Goal: Task Accomplishment & Management: Complete application form

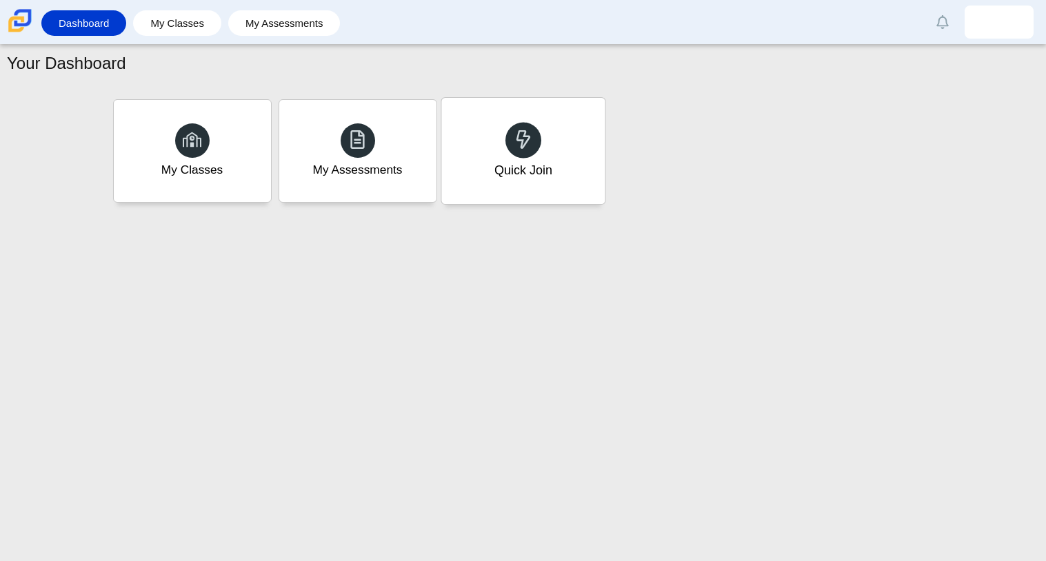
click at [533, 175] on div "Quick Join" at bounding box center [523, 170] width 58 height 18
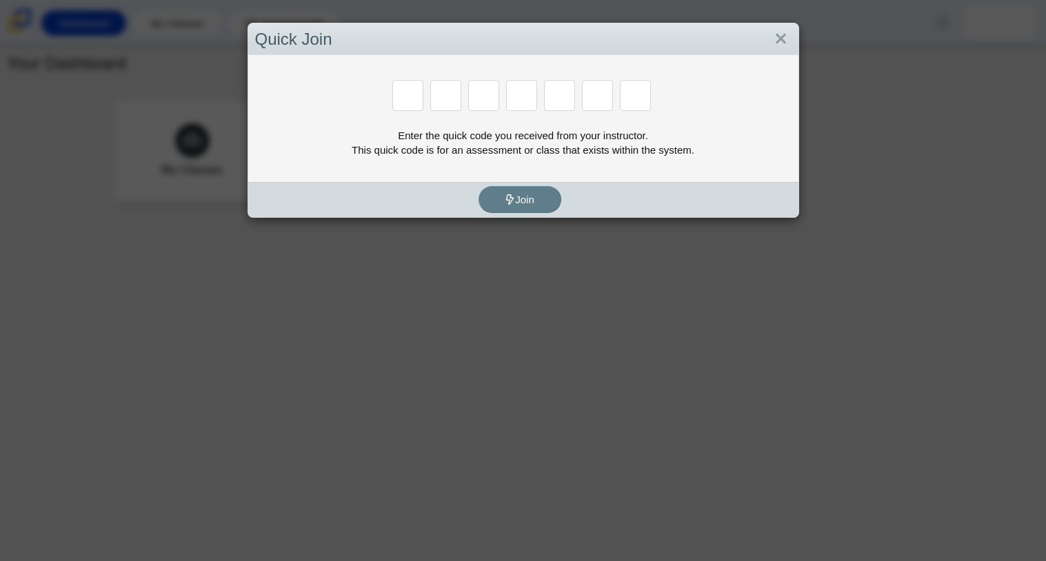
click at [533, 175] on div "Enter the quick code you received from your instructor. This quick code is for …" at bounding box center [523, 118] width 550 height 127
click at [414, 103] on input "Enter Access Code Digit 1" at bounding box center [407, 95] width 31 height 31
type input "m"
type input "7"
type input "e"
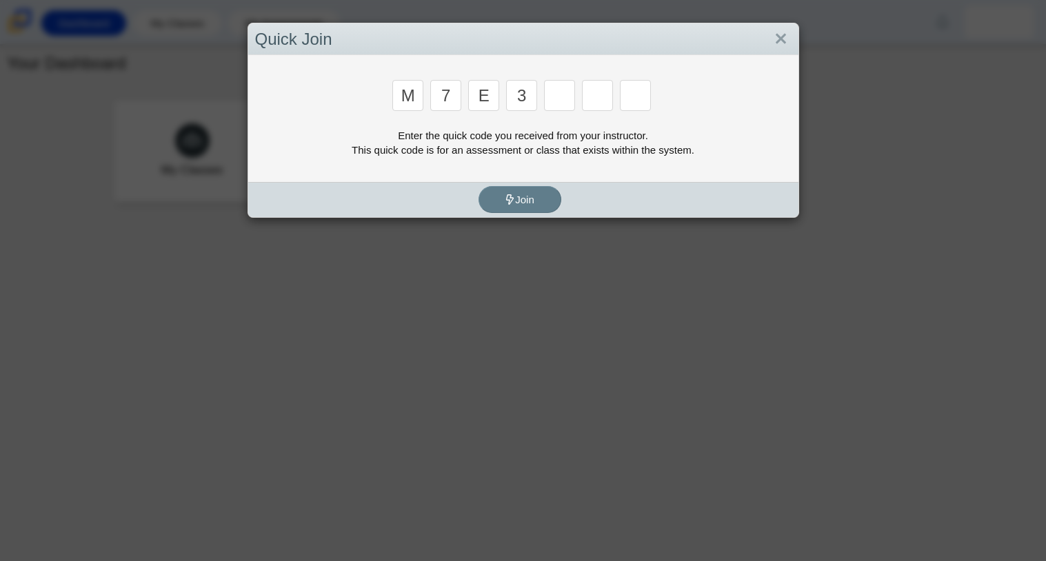
type input "3"
type input "v"
type input "m"
type input "e"
type input "v"
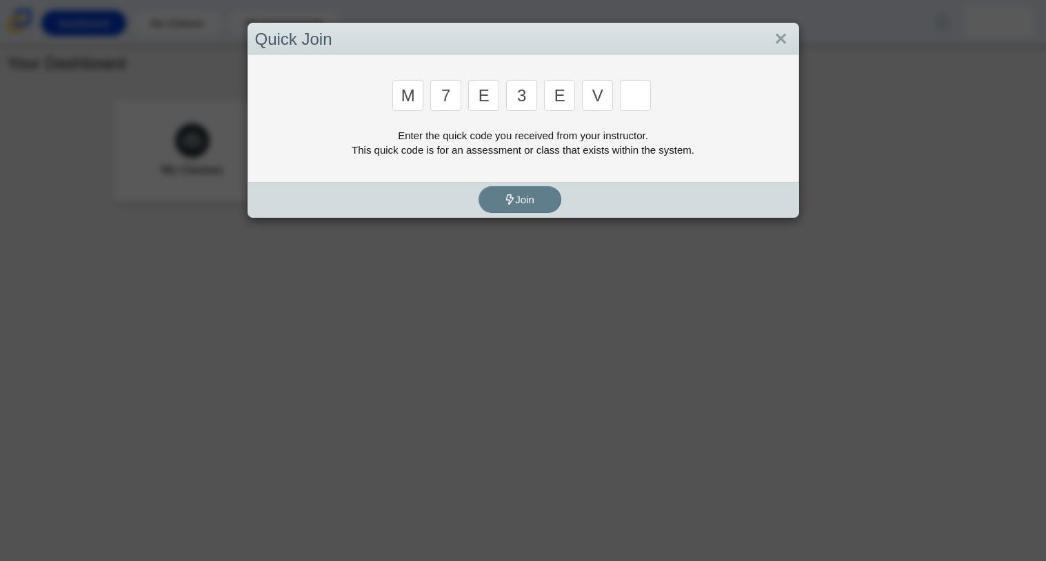
type input "w"
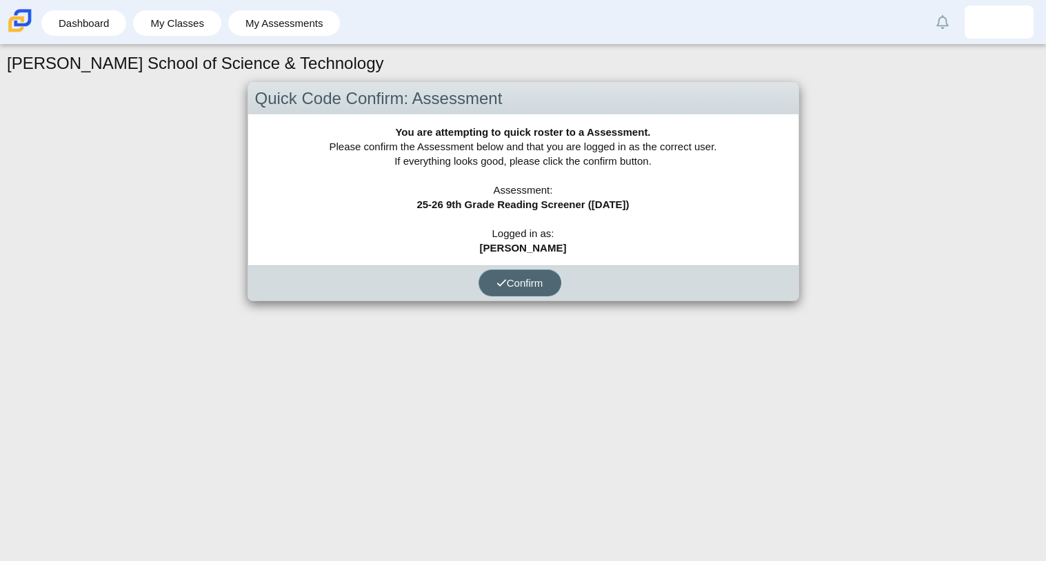
click at [521, 285] on span "Confirm" at bounding box center [519, 283] width 47 height 12
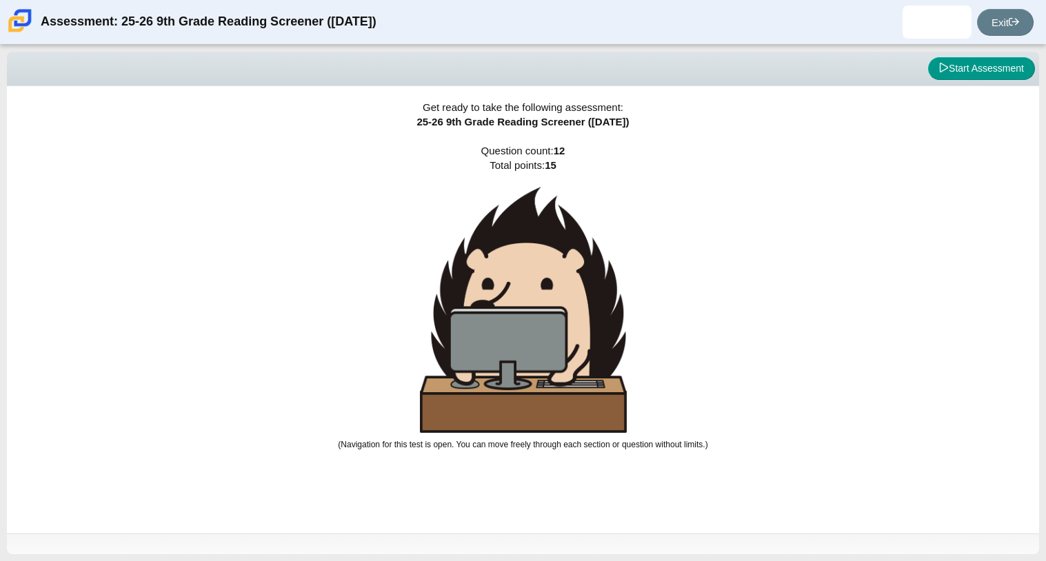
click at [521, 285] on img at bounding box center [523, 310] width 207 height 246
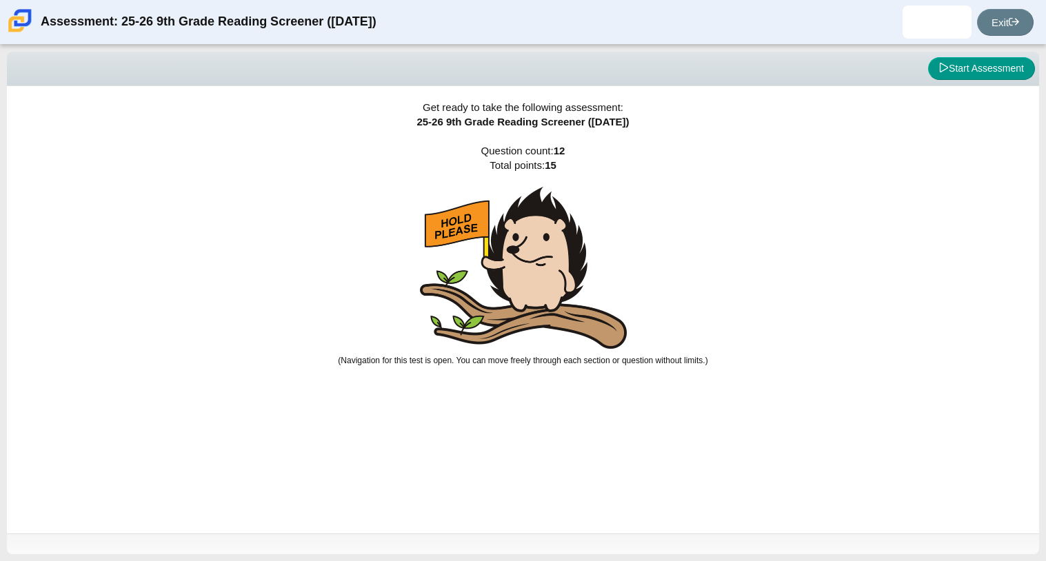
click at [521, 285] on img at bounding box center [523, 268] width 207 height 162
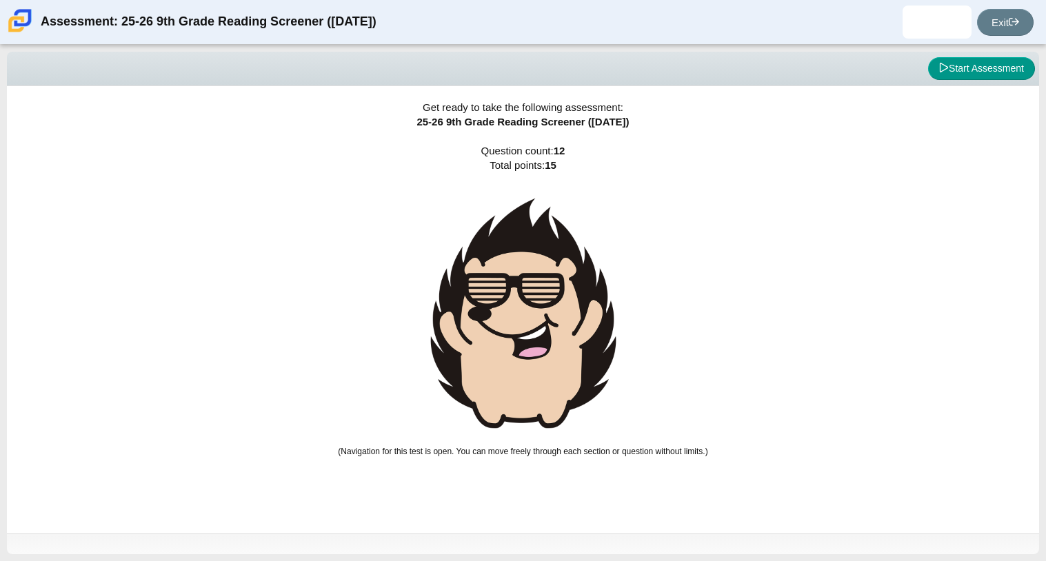
click at [521, 285] on img at bounding box center [523, 313] width 207 height 253
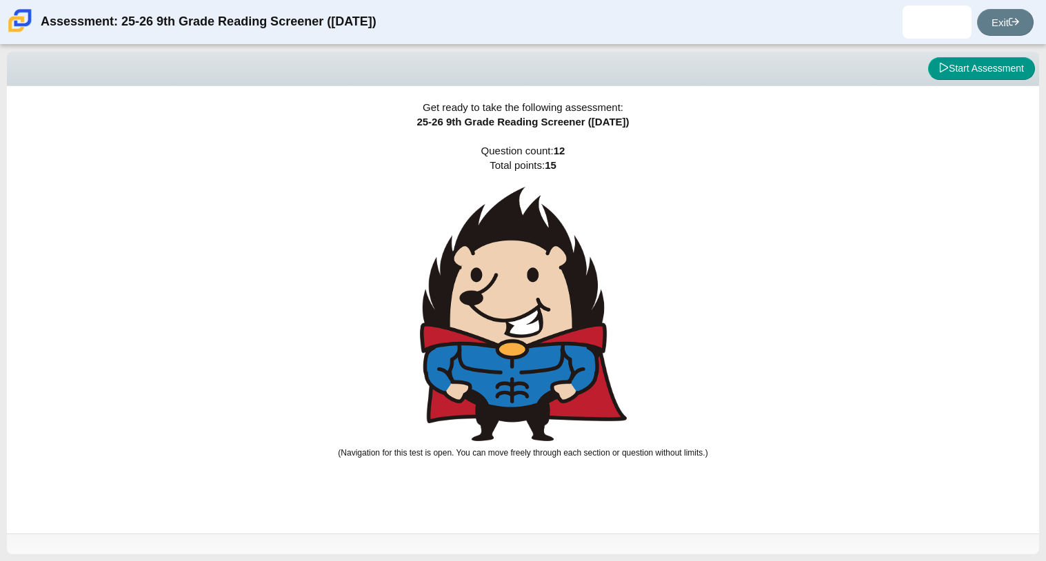
click at [521, 285] on img at bounding box center [523, 314] width 207 height 254
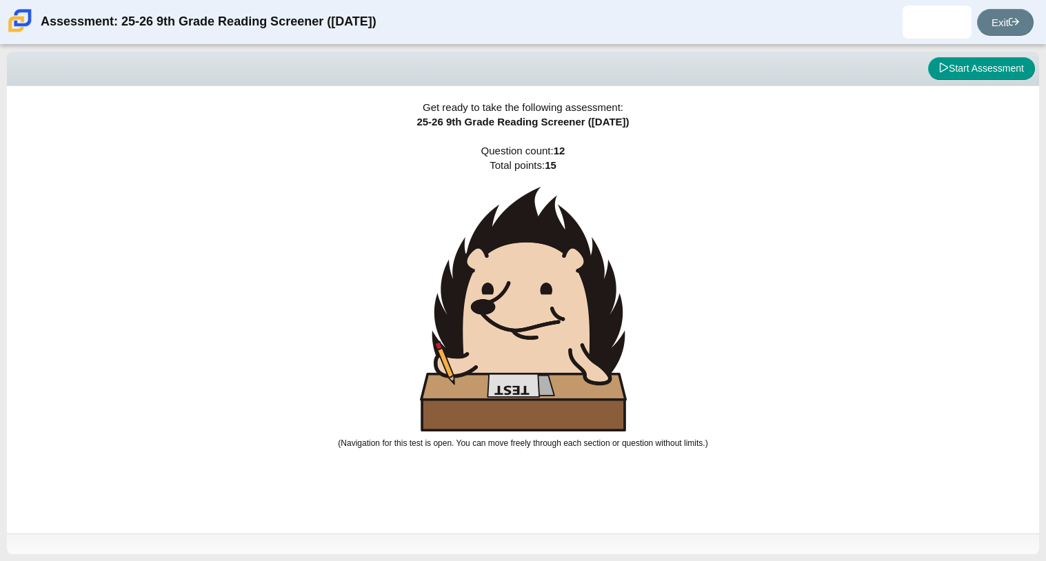
click at [521, 285] on img at bounding box center [523, 309] width 207 height 245
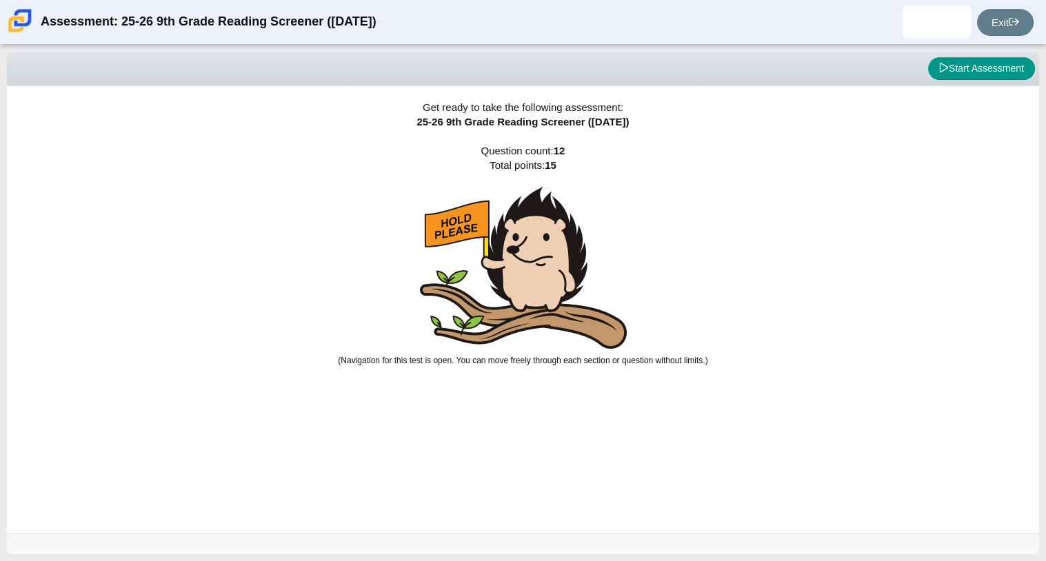
click at [521, 285] on img at bounding box center [523, 268] width 207 height 162
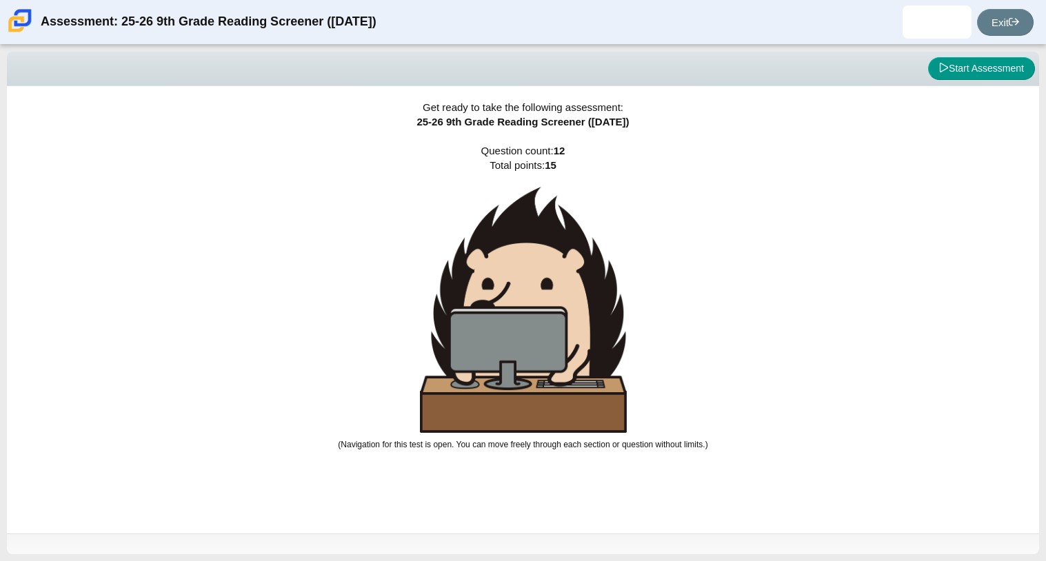
click at [521, 285] on img at bounding box center [523, 310] width 207 height 246
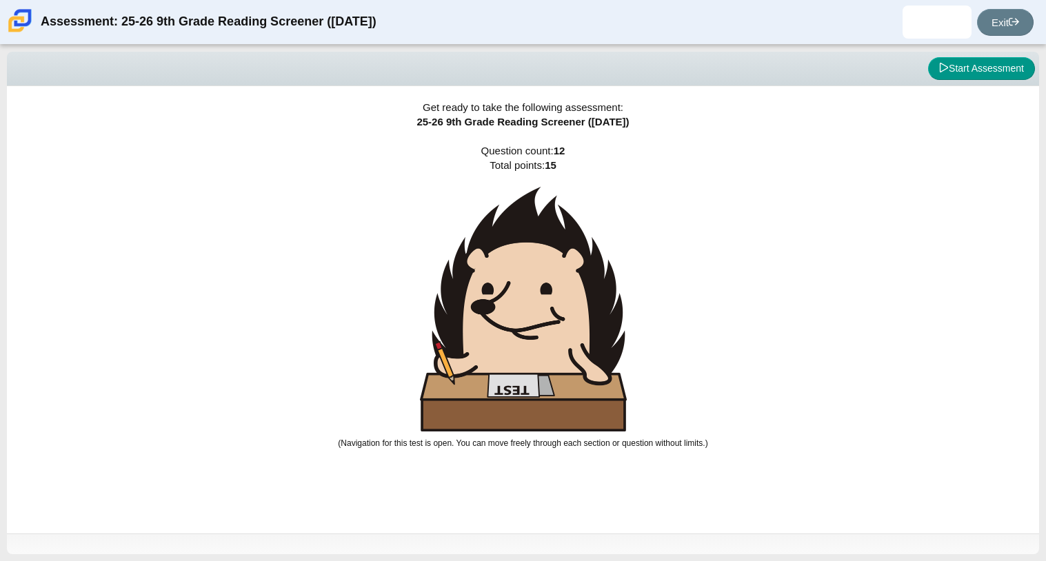
click at [521, 285] on img at bounding box center [523, 309] width 207 height 245
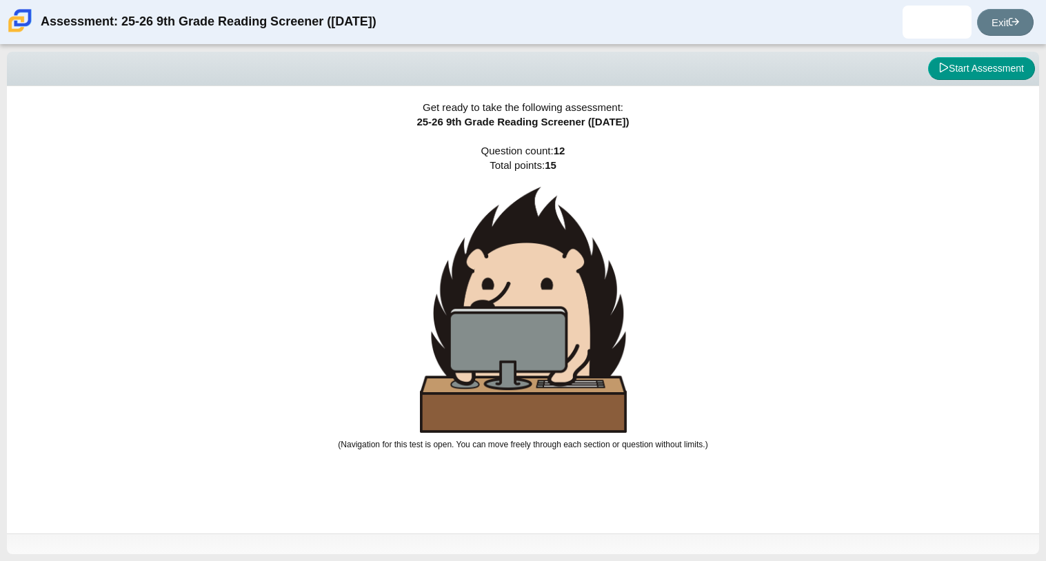
click at [521, 285] on img at bounding box center [523, 310] width 207 height 246
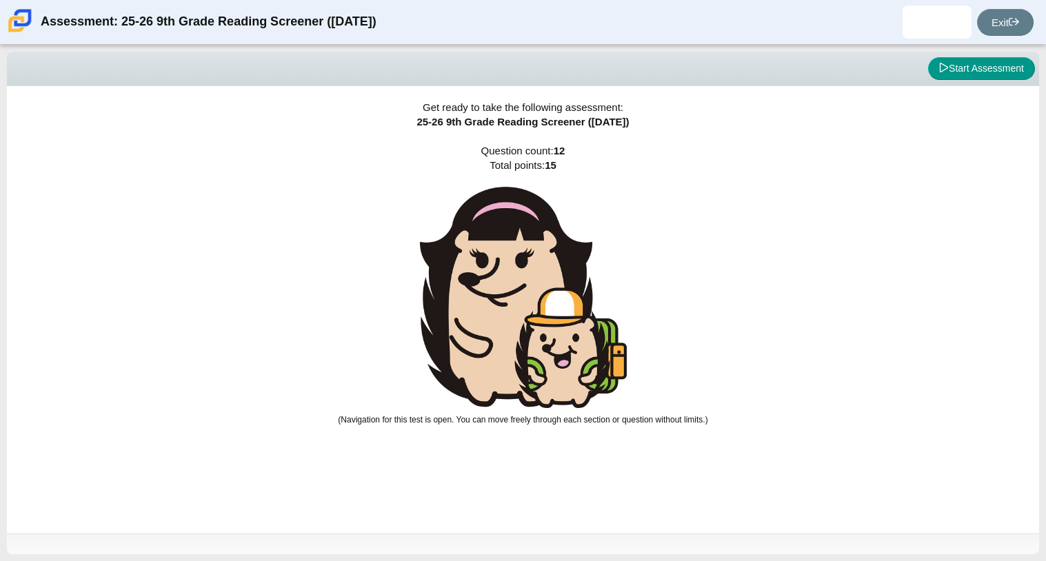
click at [521, 285] on img at bounding box center [523, 297] width 207 height 221
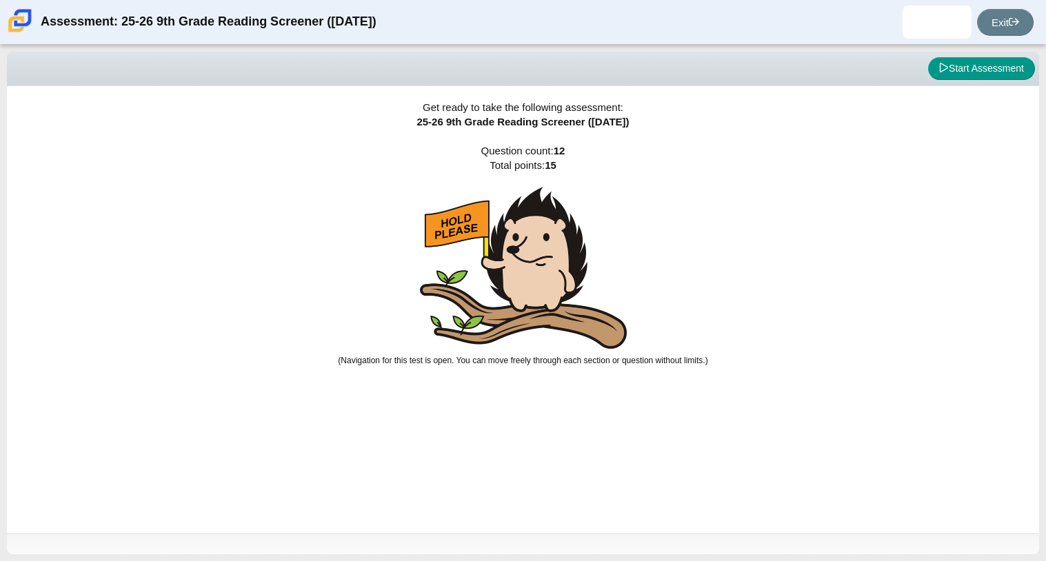
click at [521, 285] on img at bounding box center [523, 268] width 207 height 162
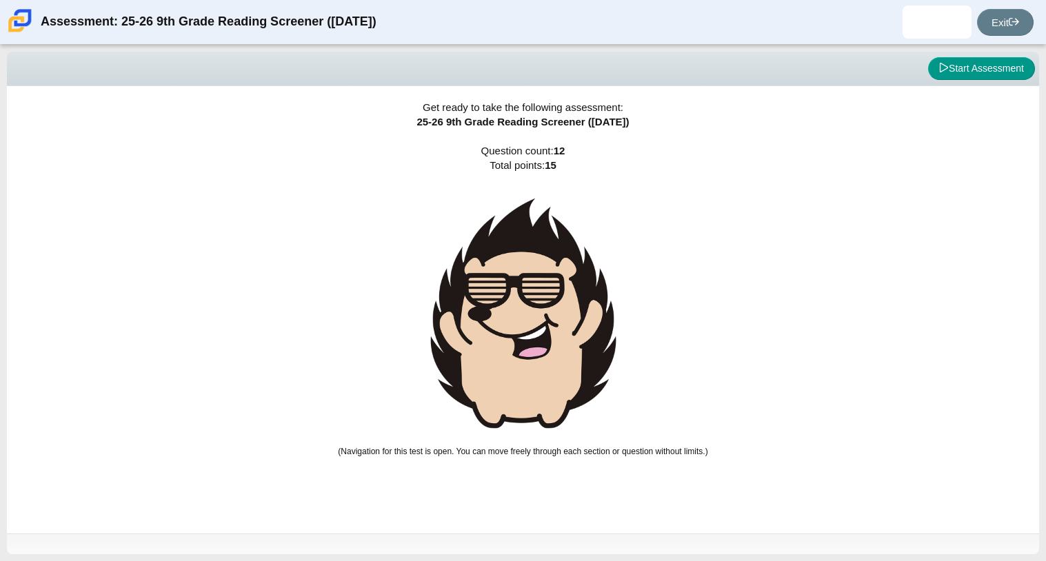
click at [521, 285] on img at bounding box center [523, 313] width 207 height 253
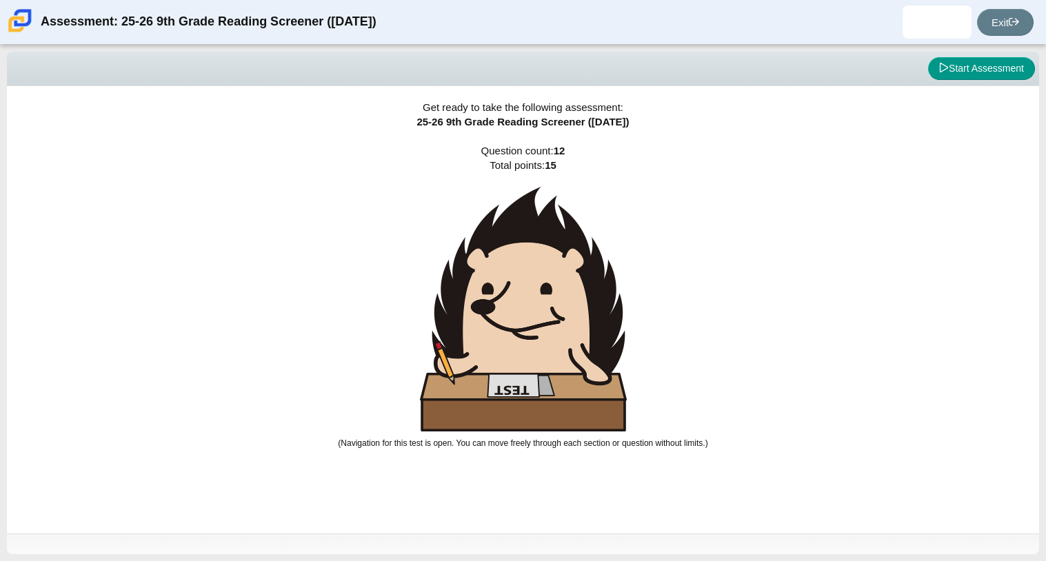
click at [521, 285] on img at bounding box center [523, 309] width 207 height 245
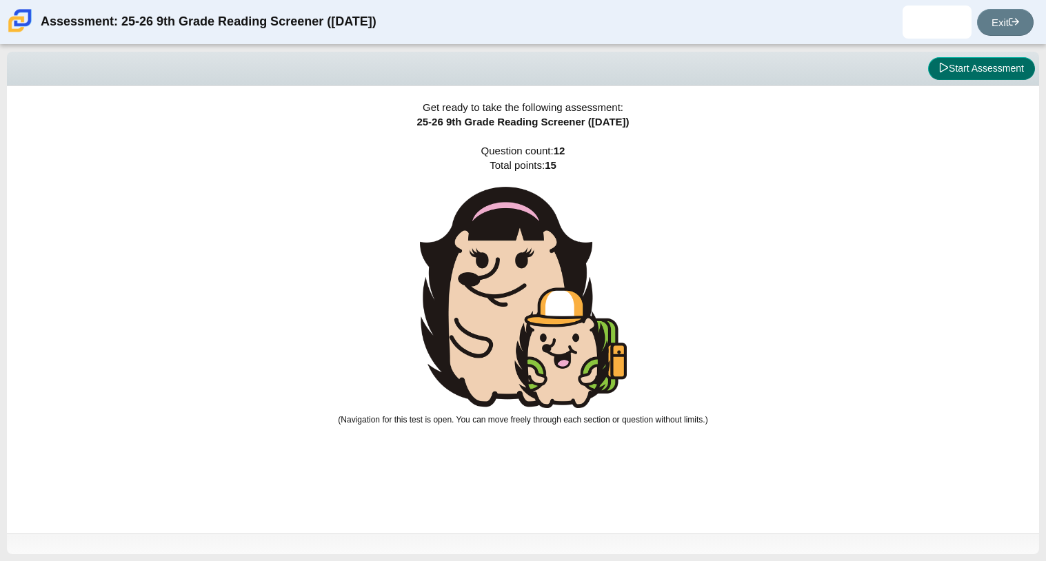
click at [976, 78] on button "Start Assessment" at bounding box center [981, 68] width 107 height 23
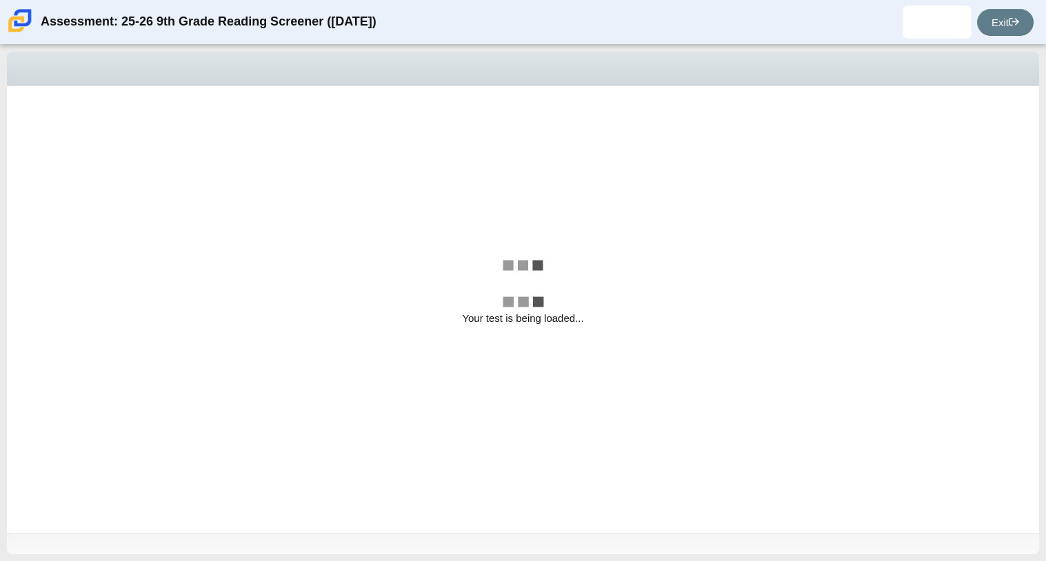
select select "ccc5b315-3c7c-471c-bf90-f22c8299c798"
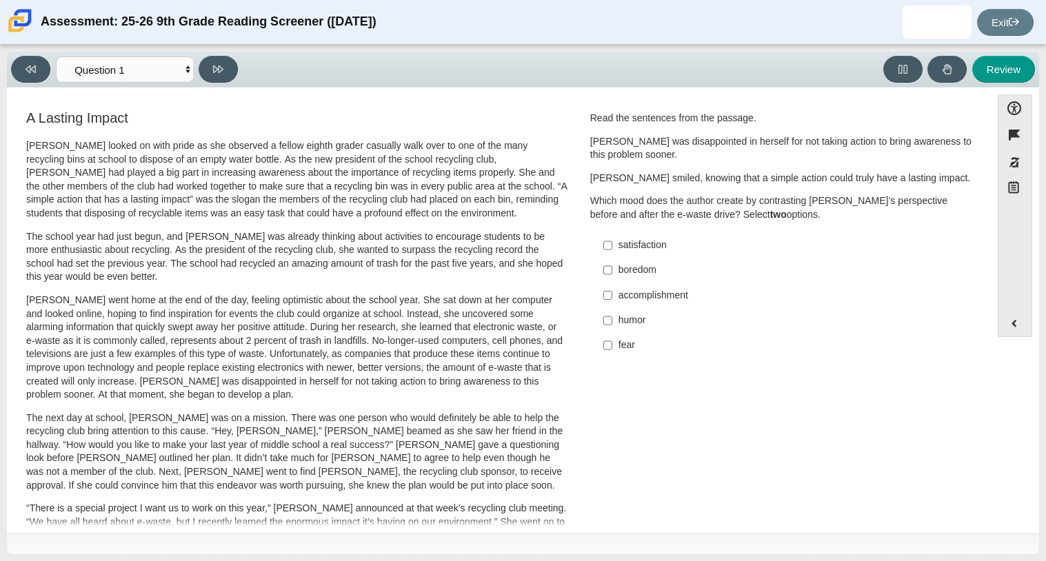
click at [618, 249] on div "satisfaction" at bounding box center [792, 246] width 348 height 14
click at [612, 249] on input "satisfaction satisfaction" at bounding box center [607, 245] width 9 height 25
checkbox input "true"
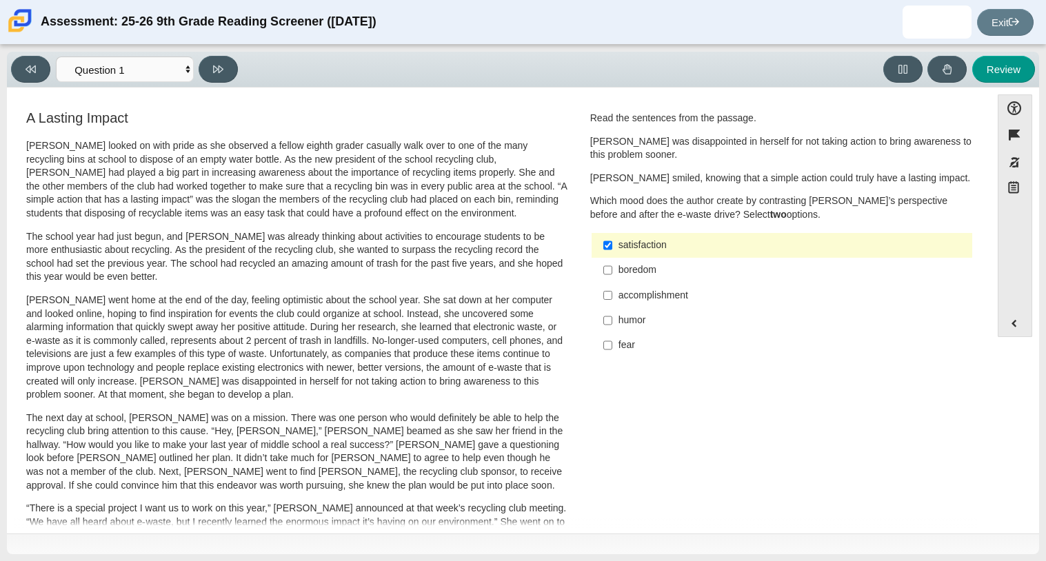
click at [618, 296] on div "accomplishment" at bounding box center [792, 296] width 348 height 14
click at [612, 296] on input "accomplishment accomplishment" at bounding box center [607, 295] width 9 height 25
checkbox input "true"
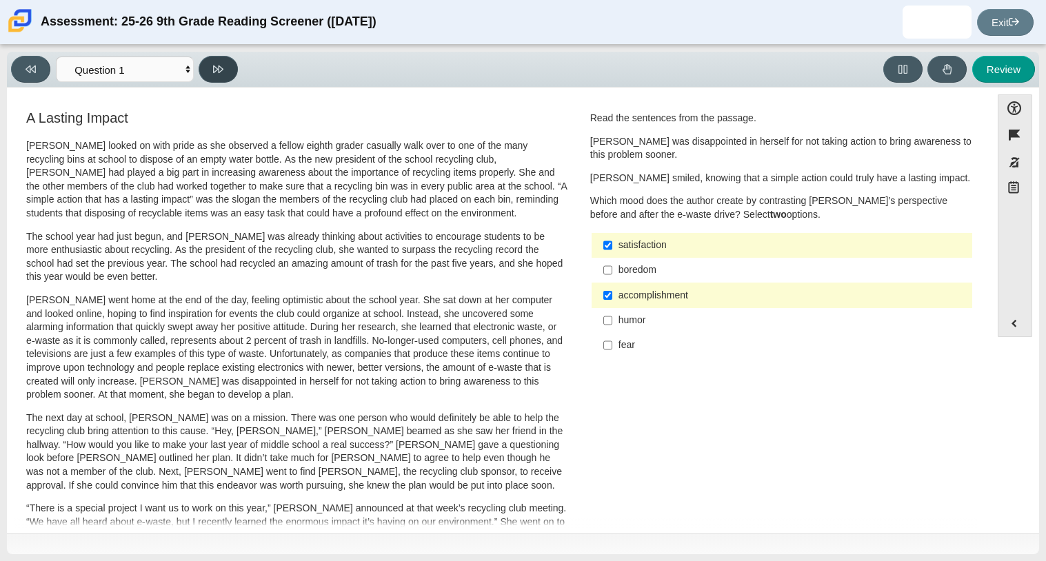
click at [227, 68] on button at bounding box center [218, 69] width 39 height 27
select select "0ff64528-ffd7-428d-b192-babfaadd44e8"
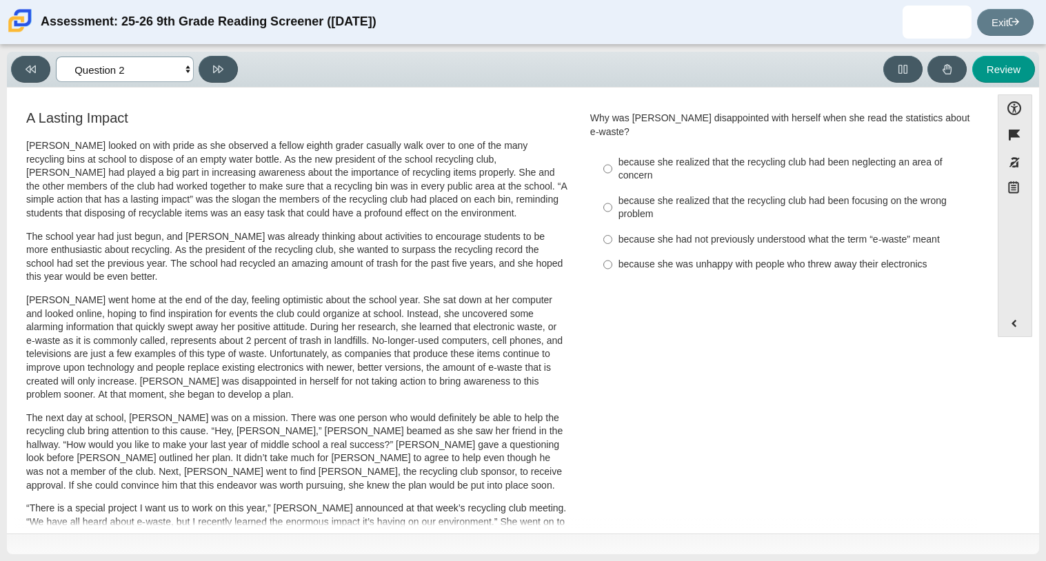
drag, startPoint x: 184, startPoint y: 68, endPoint x: 181, endPoint y: 88, distance: 20.2
click at [181, 88] on div "Viewing Question 2 of 12 in Pacing Mode Questions Question 1 Question 2 Questio…" at bounding box center [523, 303] width 1032 height 503
click at [177, 70] on select "Questions Question 1 Question 2 Question 3 Question 4 Question 5 Question 6 Que…" at bounding box center [125, 70] width 138 height 26
click at [635, 194] on div "because she realized that the recycling club had been focusing on the wrong pro…" at bounding box center [792, 207] width 348 height 27
click at [612, 188] on input "because she realized that the recycling club had been focusing on the wrong pro…" at bounding box center [607, 207] width 9 height 39
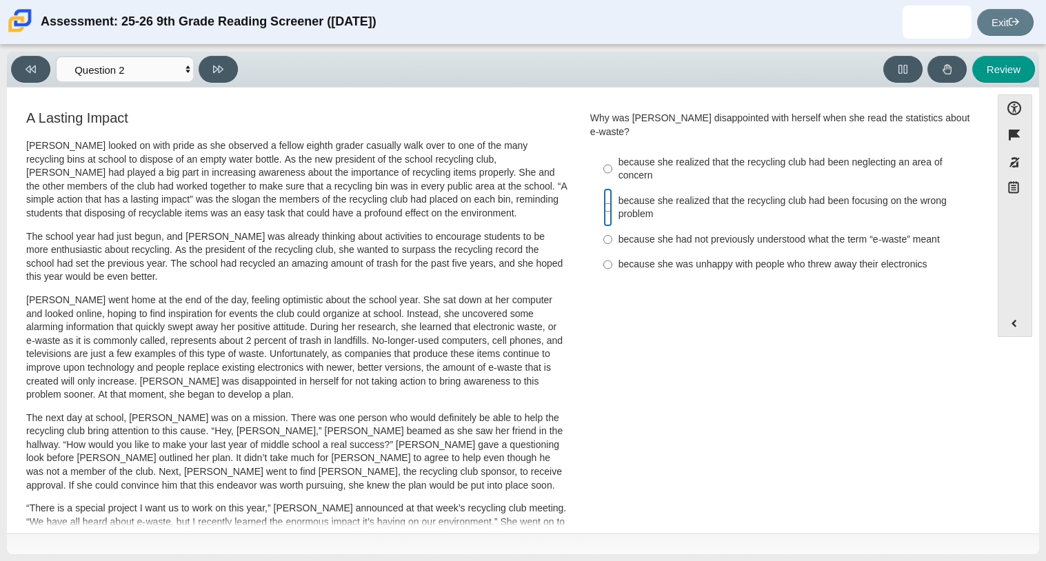
radio input "true"
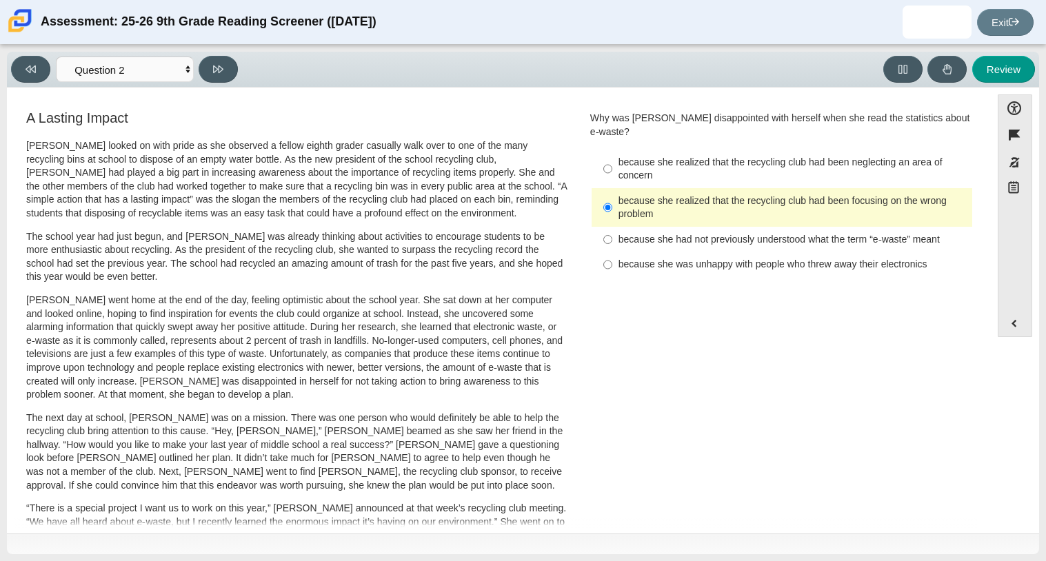
click at [629, 233] on div "because she had not previously understood what the term “e-waste” meant" at bounding box center [792, 240] width 348 height 14
click at [612, 228] on input "because she had not previously understood what the term “e-waste” meant because…" at bounding box center [607, 239] width 9 height 25
radio input "true"
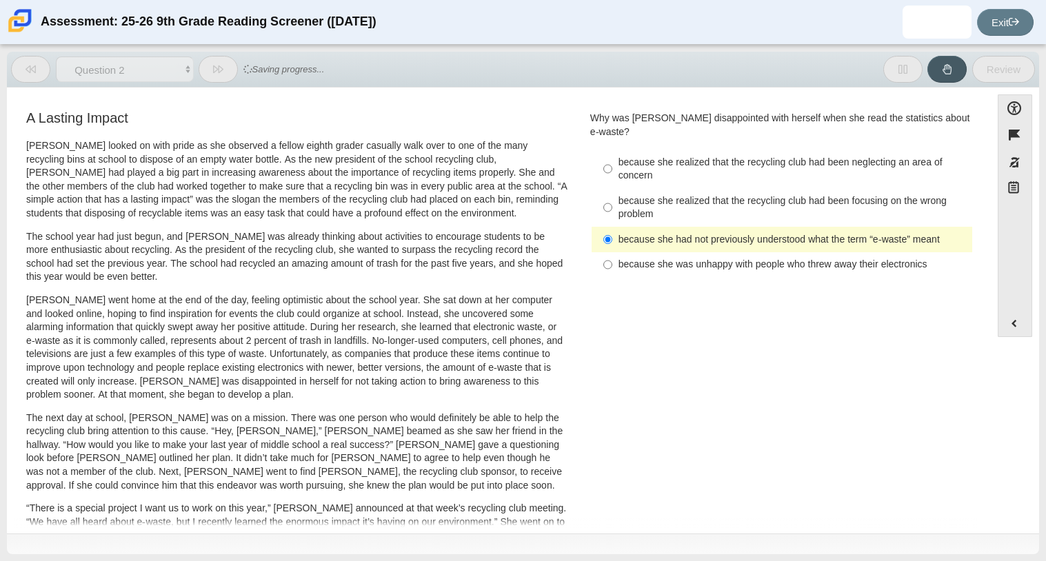
click at [620, 204] on div "because she realized that the recycling club had been focusing on the wrong pro…" at bounding box center [792, 207] width 348 height 27
click at [612, 204] on input "because she realized that the recycling club had been focusing on the wrong pro…" at bounding box center [607, 207] width 9 height 39
radio input "true"
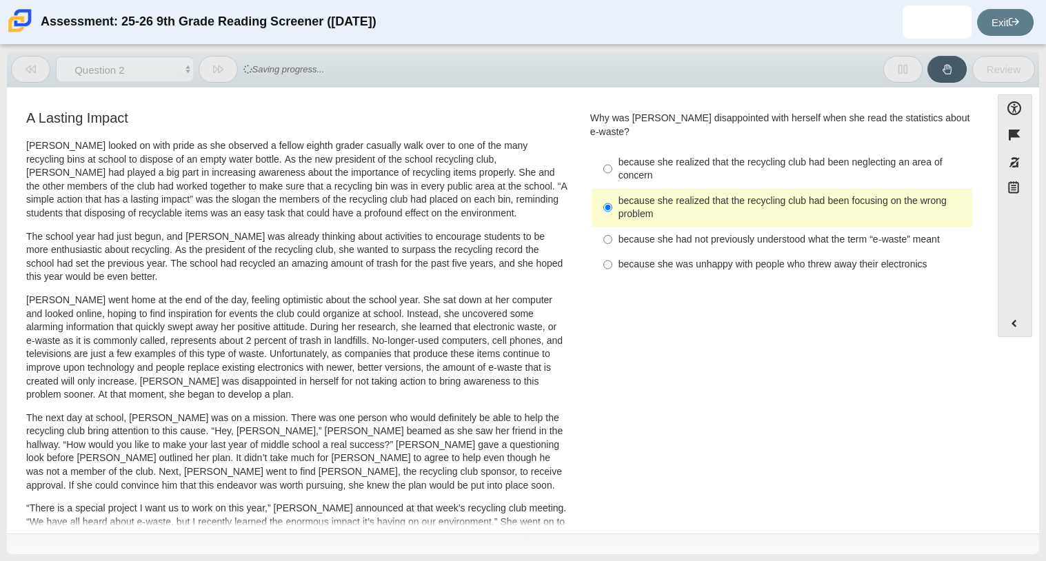
click at [624, 194] on div "because she realized that the recycling club had been focusing on the wrong pro…" at bounding box center [792, 207] width 348 height 27
click at [612, 192] on input "because she realized that the recycling club had been focusing on the wrong pro…" at bounding box center [607, 207] width 9 height 39
click at [624, 194] on div "because she realized that the recycling club had been focusing on the wrong pro…" at bounding box center [792, 207] width 348 height 27
click at [612, 192] on input "because she realized that the recycling club had been focusing on the wrong pro…" at bounding box center [607, 207] width 9 height 39
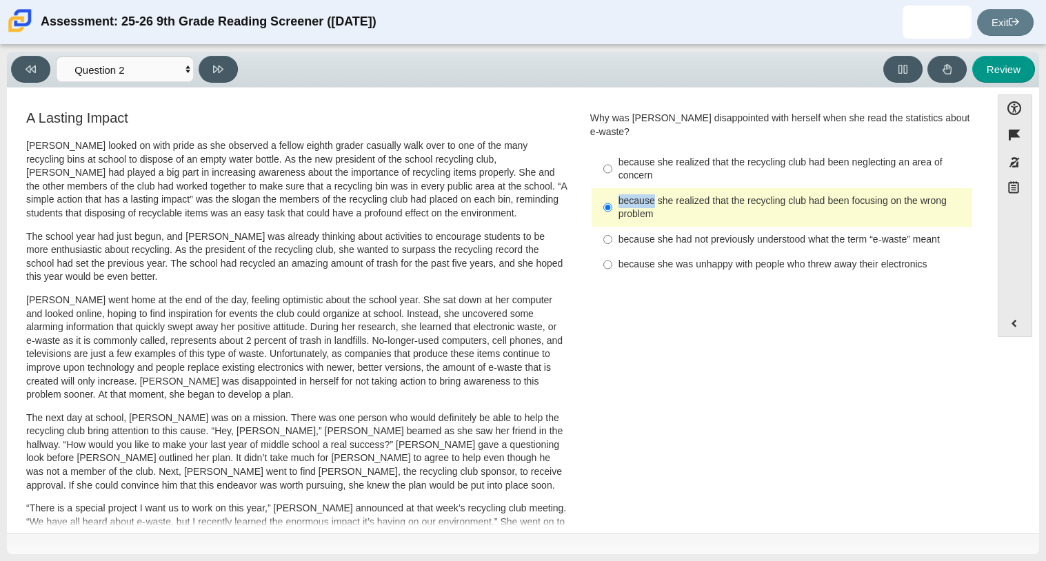
click at [631, 194] on div "because she realized that the recycling club had been focusing on the wrong pro…" at bounding box center [792, 207] width 348 height 27
click at [612, 189] on input "because she realized that the recycling club had been focusing on the wrong pro…" at bounding box center [607, 207] width 9 height 39
click at [216, 70] on icon at bounding box center [218, 69] width 10 height 10
select select "7ce3d843-6974-4858-901c-1ff39630e843"
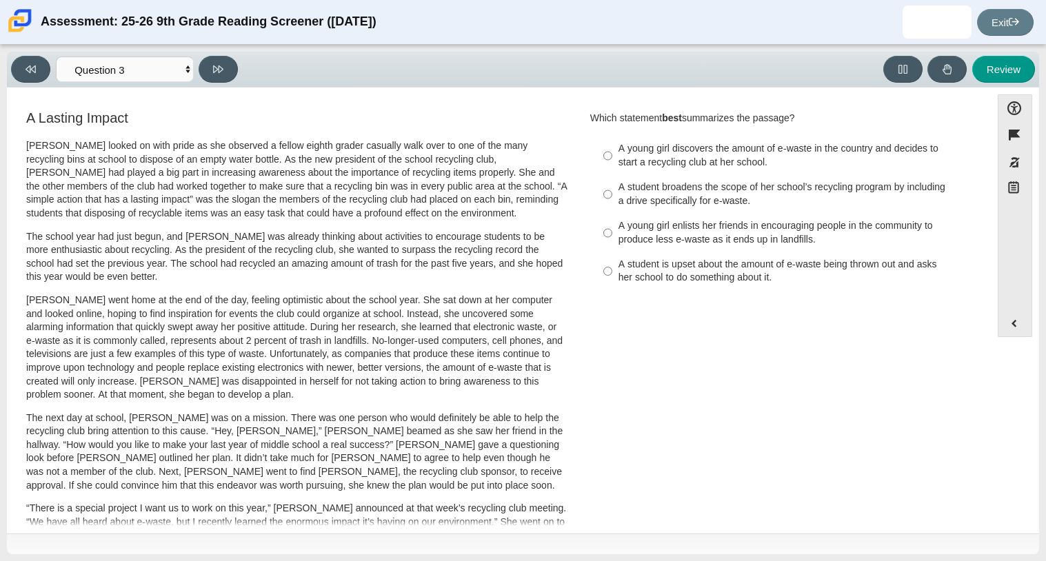
click at [680, 245] on div "A young girl enlists her friends in encouraging people in the community to prod…" at bounding box center [792, 232] width 348 height 27
click at [612, 245] on input "A young girl enlists her friends in encouraging people in the community to prod…" at bounding box center [607, 233] width 9 height 39
radio input "true"
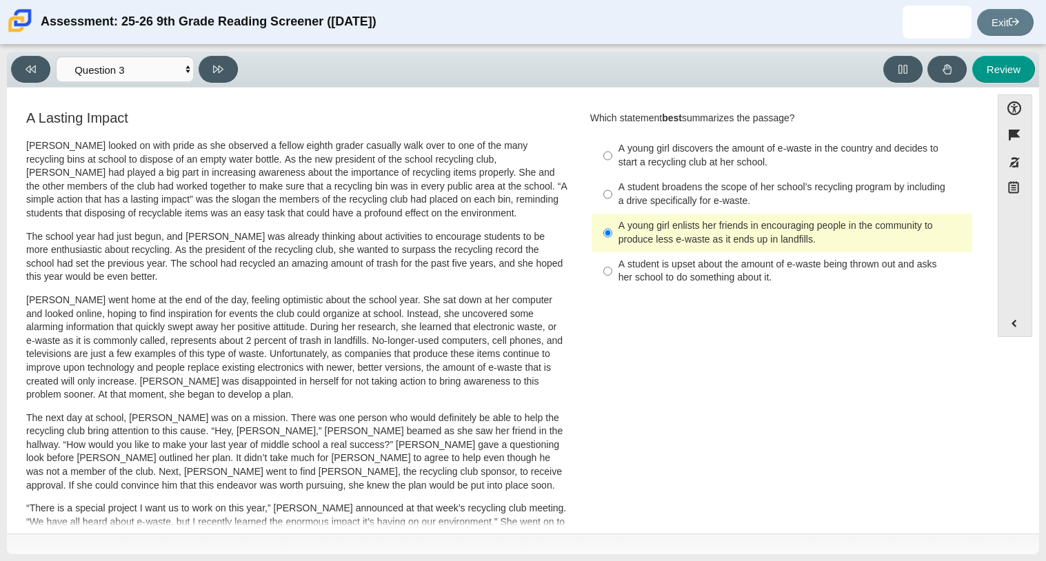
click at [643, 278] on div "A student is upset about the amount of e-waste being thrown out and asks her sc…" at bounding box center [792, 271] width 348 height 27
click at [612, 278] on input "A student is upset about the amount of e-waste being thrown out and asks her sc…" at bounding box center [607, 271] width 9 height 39
radio input "true"
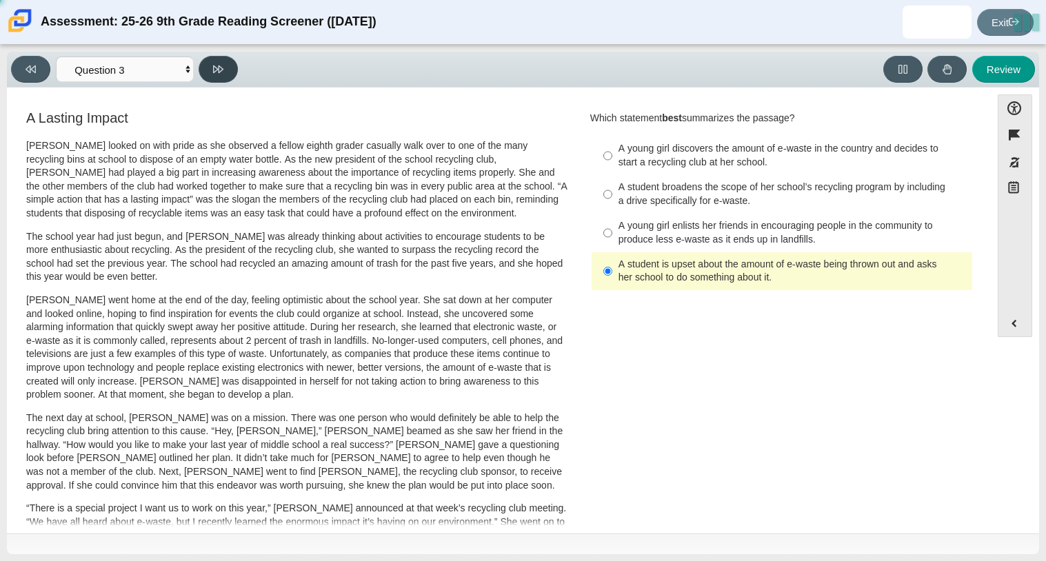
click at [224, 73] on button at bounding box center [218, 69] width 39 height 27
select select "ca9ea0f1-49c5-4bd1-83b0-472c18652b42"
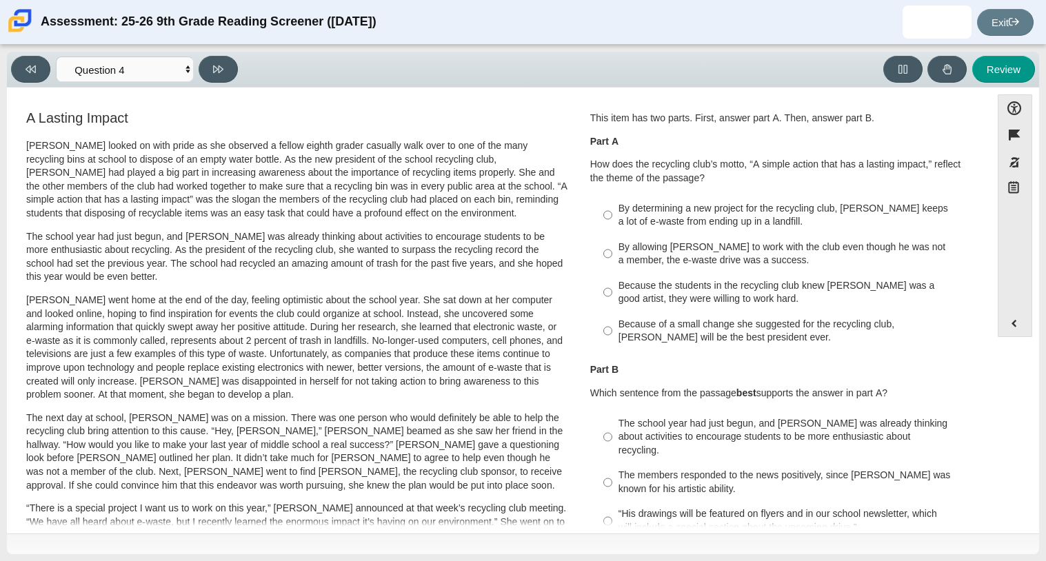
click at [689, 258] on div "By allowing Juan Carlos to work with the club even though he was not a member, …" at bounding box center [792, 254] width 348 height 27
click at [612, 258] on input "By allowing Juan Carlos to work with the club even though he was not a member, …" at bounding box center [607, 253] width 9 height 39
radio input "true"
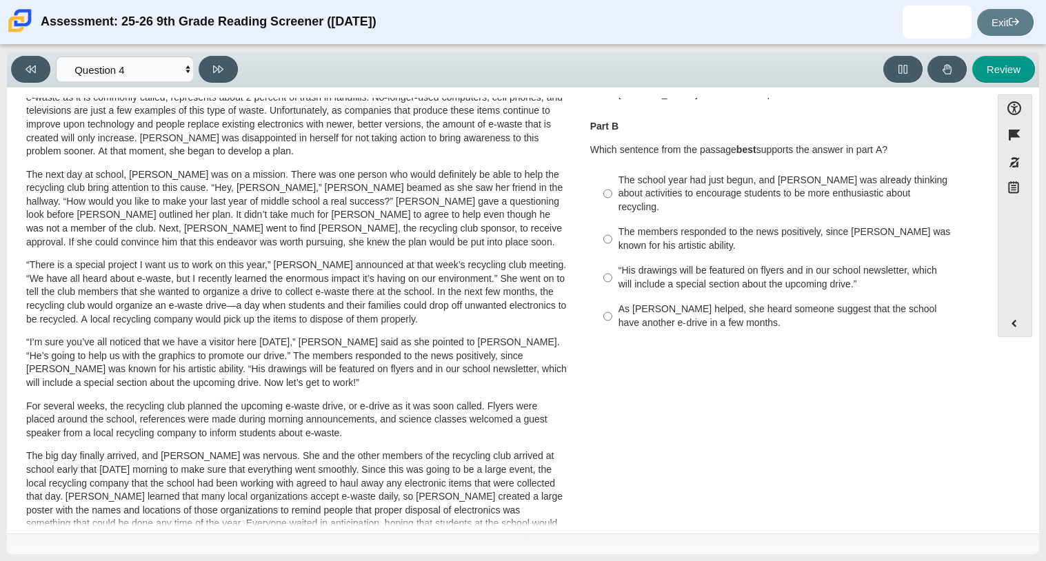
scroll to position [250, 0]
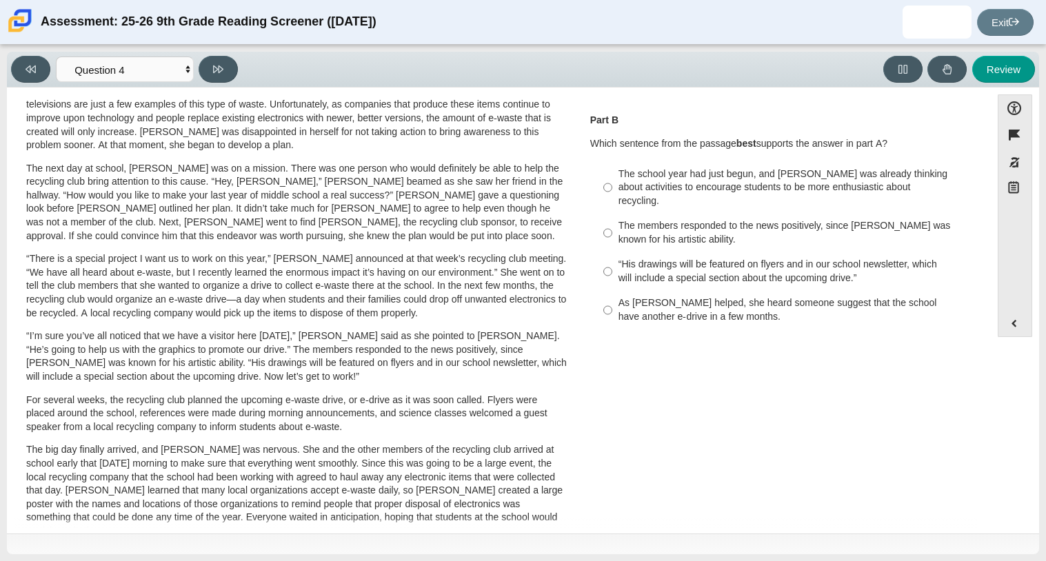
click at [637, 231] on div "The members responded to the news positively, since Juan Carlos was known for h…" at bounding box center [792, 232] width 348 height 27
click at [612, 231] on input "The members responded to the news positively, since Juan Carlos was known for h…" at bounding box center [607, 233] width 9 height 39
radio input "true"
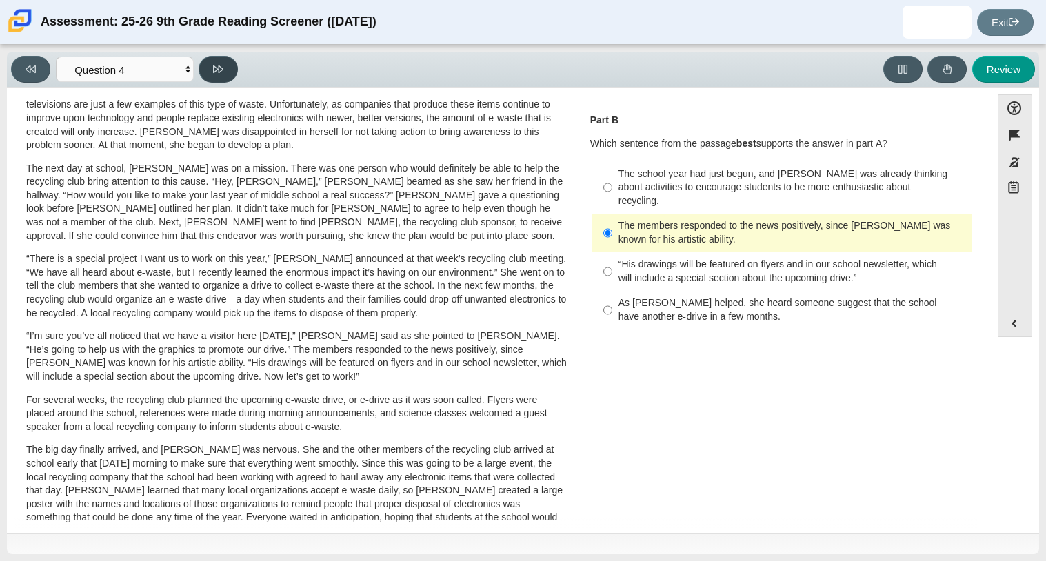
click at [219, 71] on icon at bounding box center [218, 69] width 10 height 8
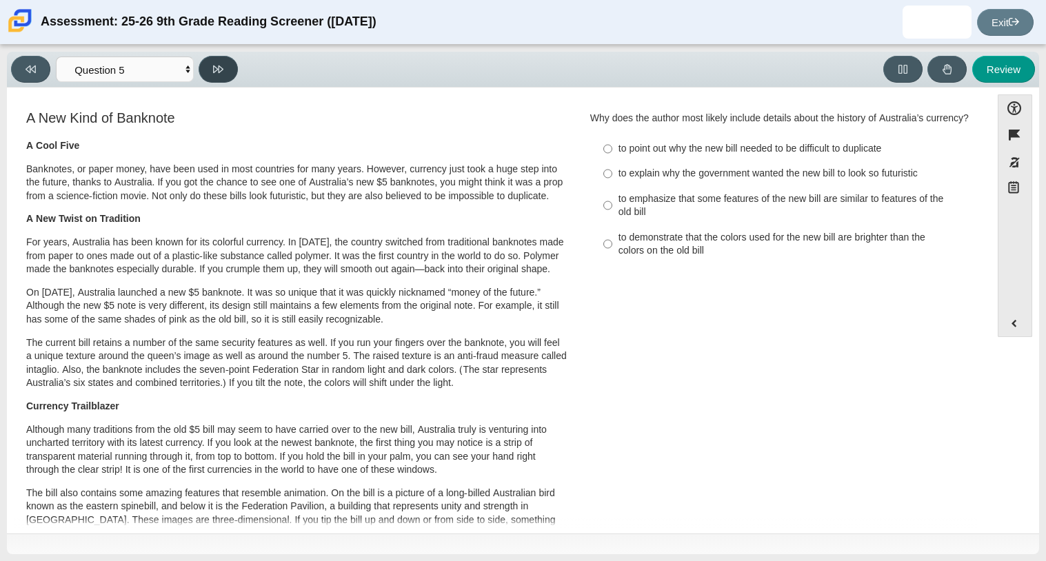
click at [219, 71] on icon at bounding box center [218, 69] width 10 height 8
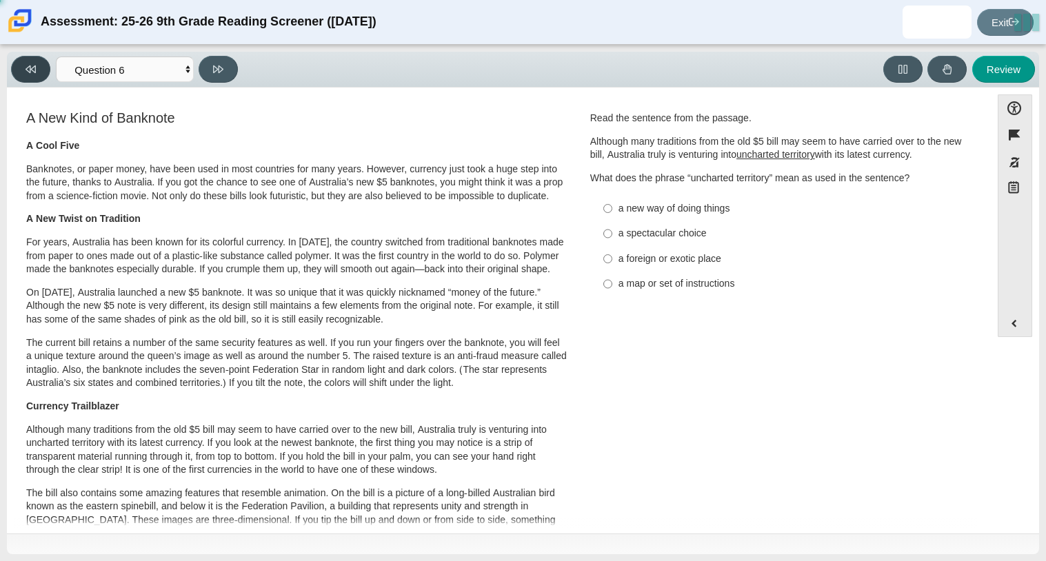
click at [22, 69] on button at bounding box center [30, 69] width 39 height 27
select select "e41f1a79-e29f-4095-8030-a53364015bed"
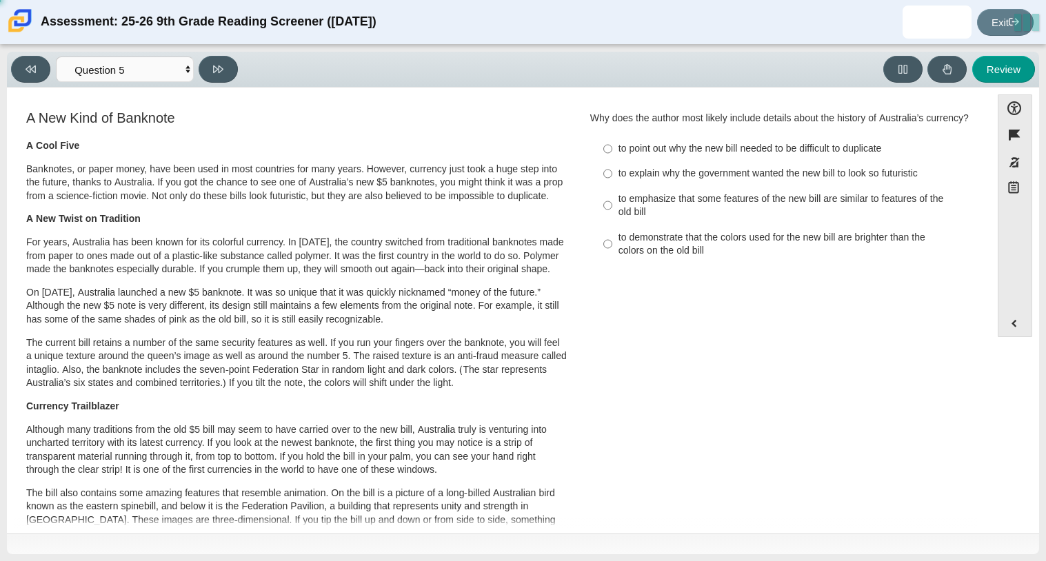
click at [668, 186] on label "to explain why the government wanted the new bill to look so futuristic to expl…" at bounding box center [783, 173] width 378 height 25
click at [612, 186] on input "to explain why the government wanted the new bill to look so futuristic to expl…" at bounding box center [607, 173] width 9 height 25
radio input "true"
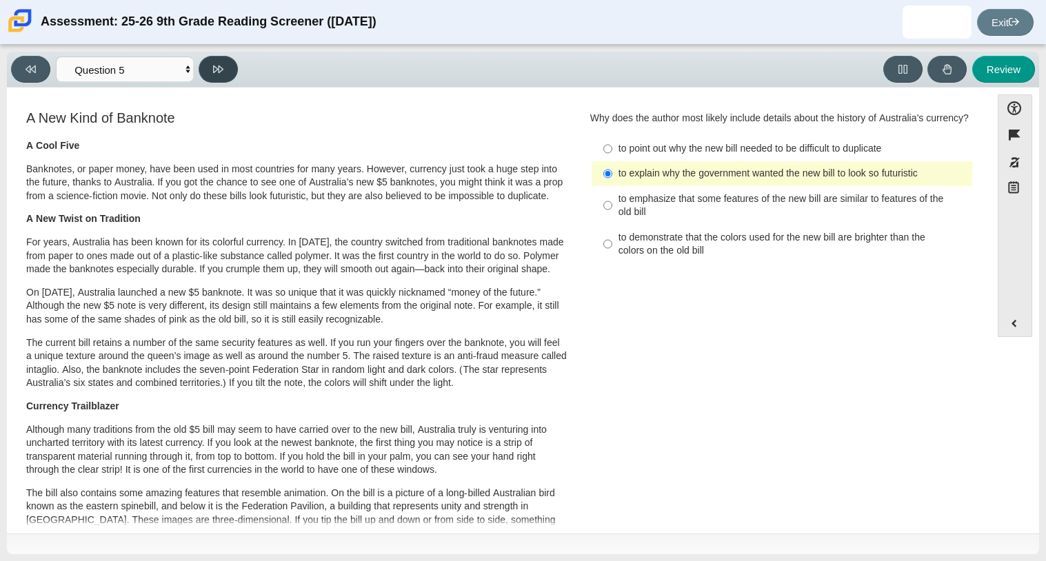
click at [230, 59] on button at bounding box center [218, 69] width 39 height 27
select select "69146e31-7b3d-4a3e-9ce6-f30c24342ae0"
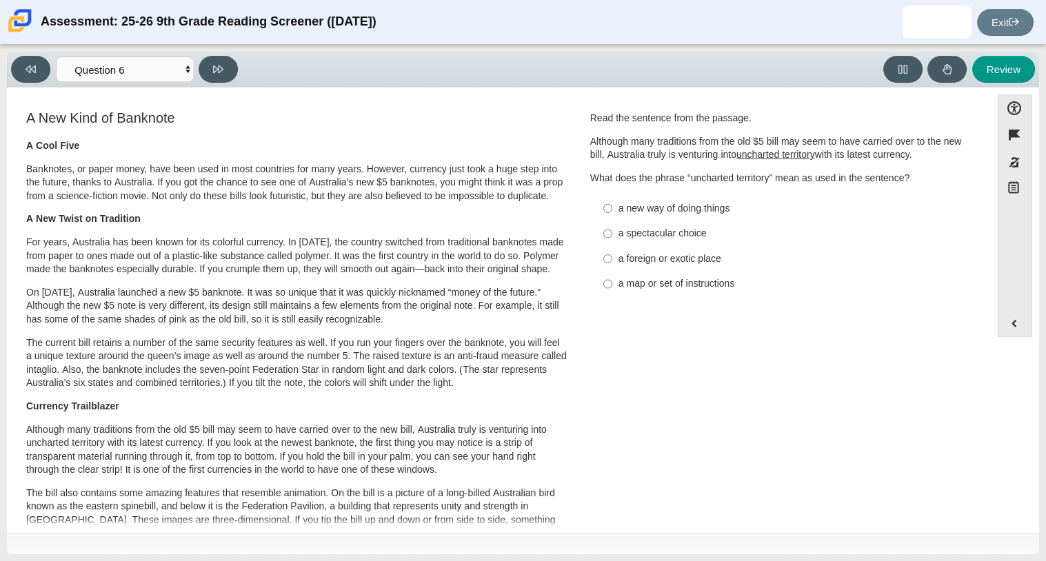
click at [911, 241] on label "a spectacular choice a spectacular choice" at bounding box center [783, 233] width 378 height 25
click at [612, 241] on input "a spectacular choice a spectacular choice" at bounding box center [607, 233] width 9 height 25
radio input "true"
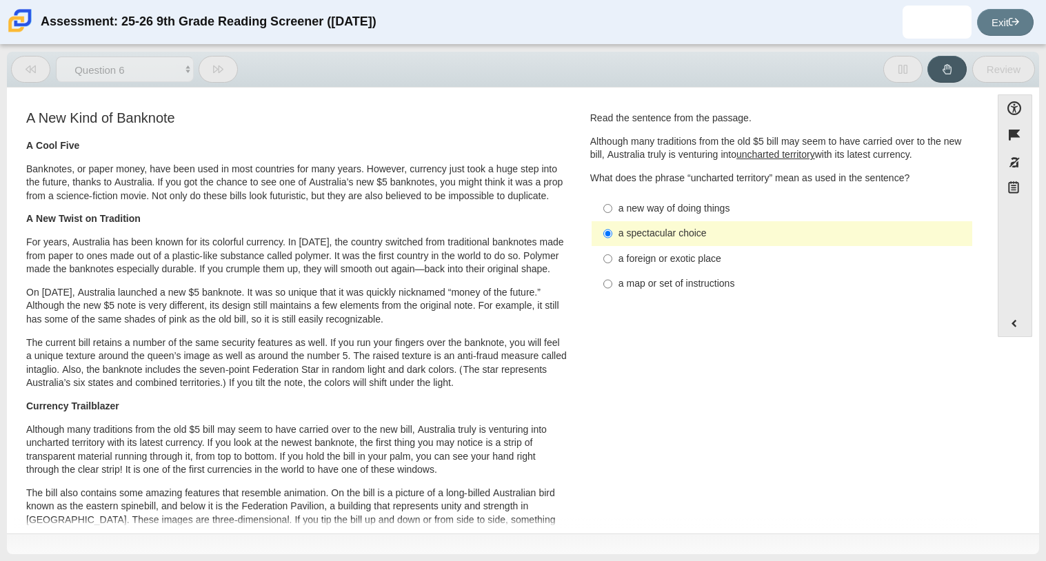
click at [911, 241] on label "a spectacular choice a spectacular choice" at bounding box center [783, 233] width 378 height 25
click at [612, 241] on input "a spectacular choice a spectacular choice" at bounding box center [607, 233] width 9 height 25
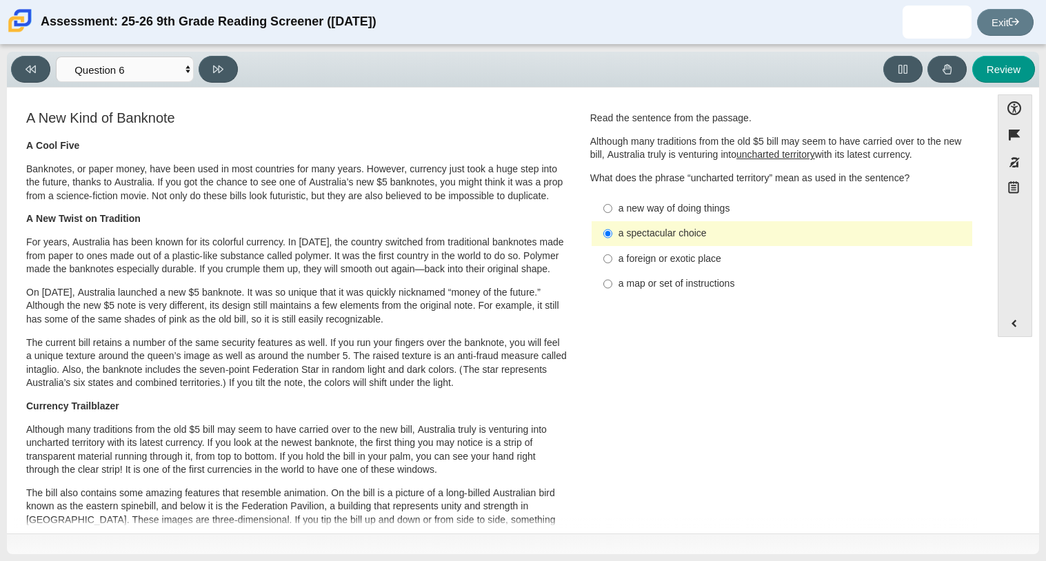
click at [911, 241] on label "a spectacular choice a spectacular choice" at bounding box center [783, 233] width 378 height 25
click at [612, 241] on input "a spectacular choice a spectacular choice" at bounding box center [607, 233] width 9 height 25
click at [671, 285] on div "a map or set of instructions" at bounding box center [792, 284] width 348 height 14
click at [612, 285] on input "a map or set of instructions a map or set of instructions" at bounding box center [607, 284] width 9 height 25
radio input "true"
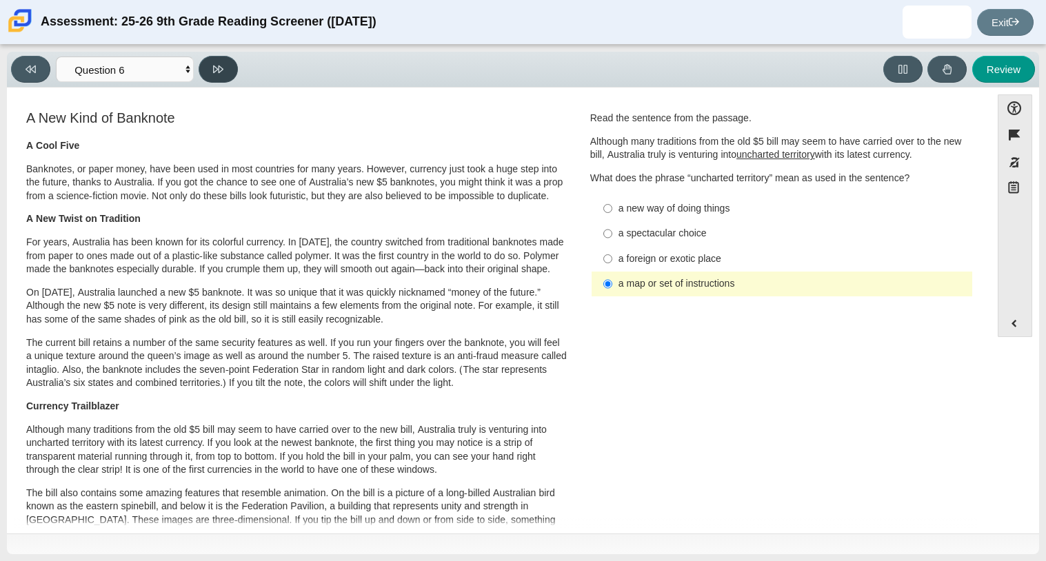
click at [230, 79] on button at bounding box center [218, 69] width 39 height 27
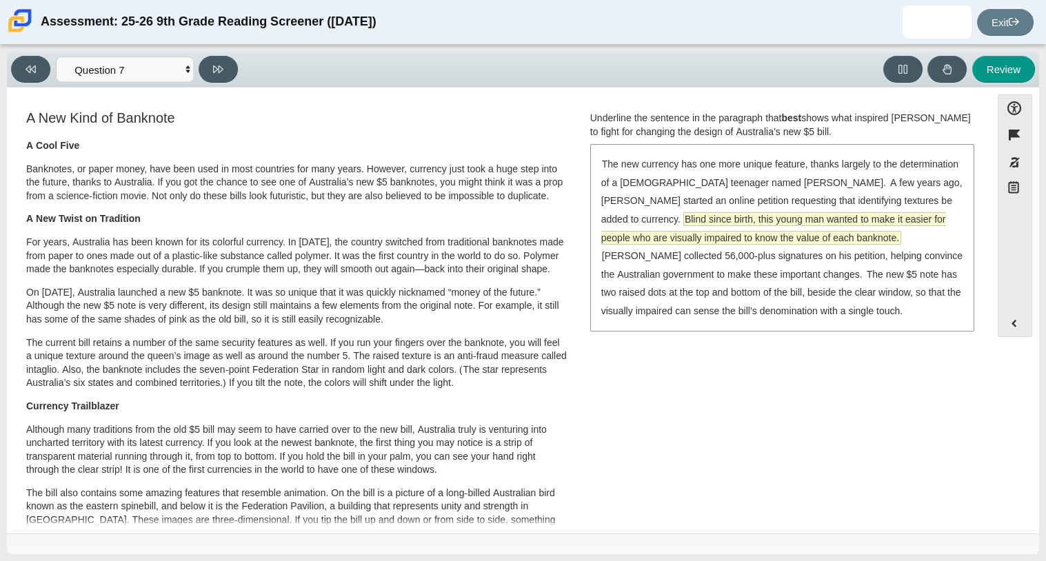
click at [863, 219] on span "Blind since birth, this young man wanted to make it easier for people who are v…" at bounding box center [773, 228] width 345 height 31
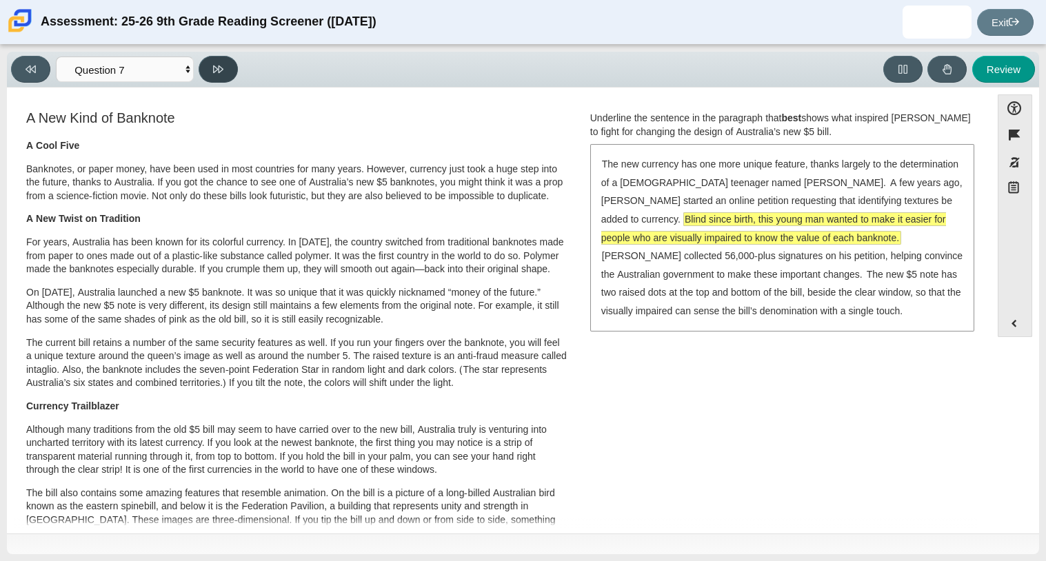
click at [213, 82] on button at bounding box center [218, 69] width 39 height 27
select select "ea8338c2-a6a3-418e-a305-2b963b54a290"
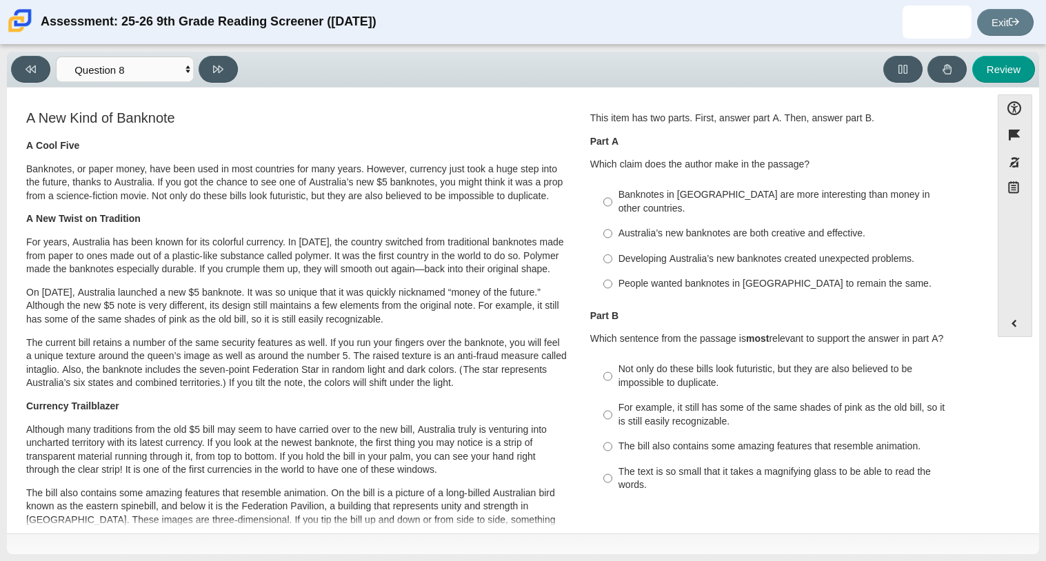
click at [764, 227] on div "Australia’s new banknotes are both creative and effective." at bounding box center [792, 234] width 348 height 14
click at [612, 221] on input "Australia’s new banknotes are both creative and effective. Australia’s new bank…" at bounding box center [607, 233] width 9 height 25
radio input "true"
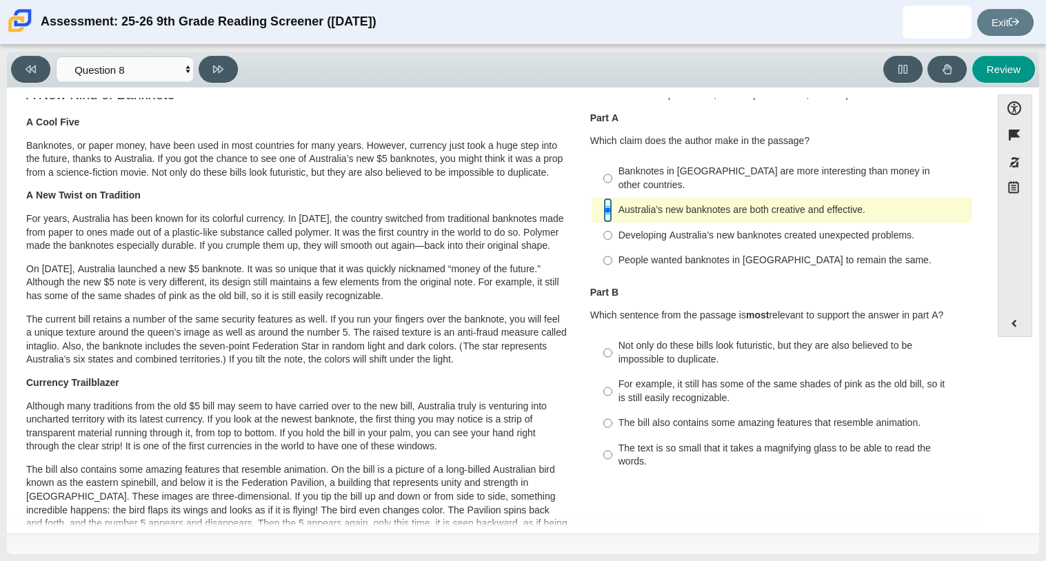
scroll to position [26, 0]
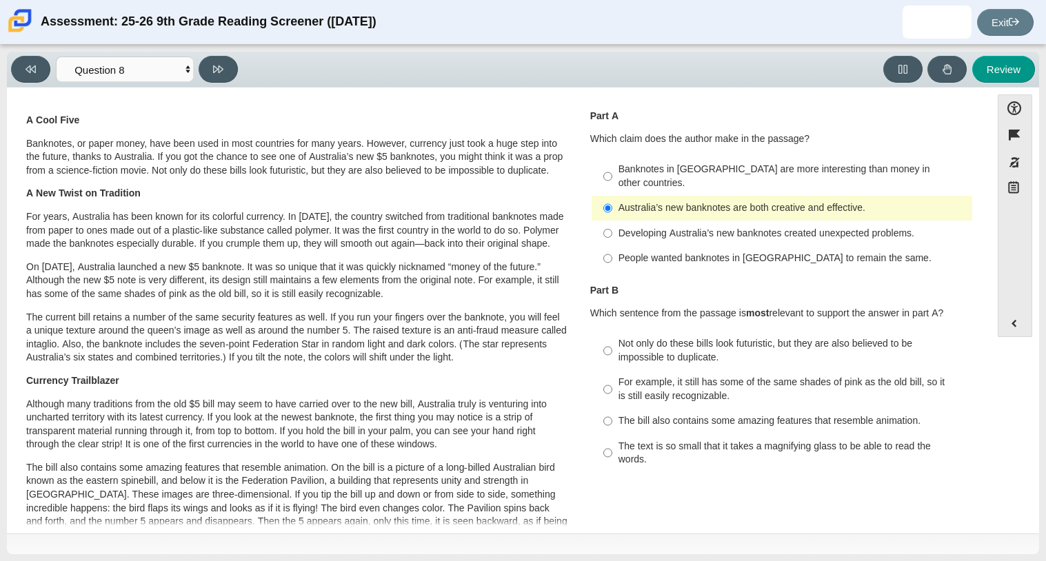
click at [724, 440] on div "The text is so small that it takes a magnifying glass to be able to read the wo…" at bounding box center [792, 453] width 348 height 27
click at [612, 436] on input "The text is so small that it takes a magnifying glass to be able to read the wo…" at bounding box center [607, 453] width 9 height 39
radio input "true"
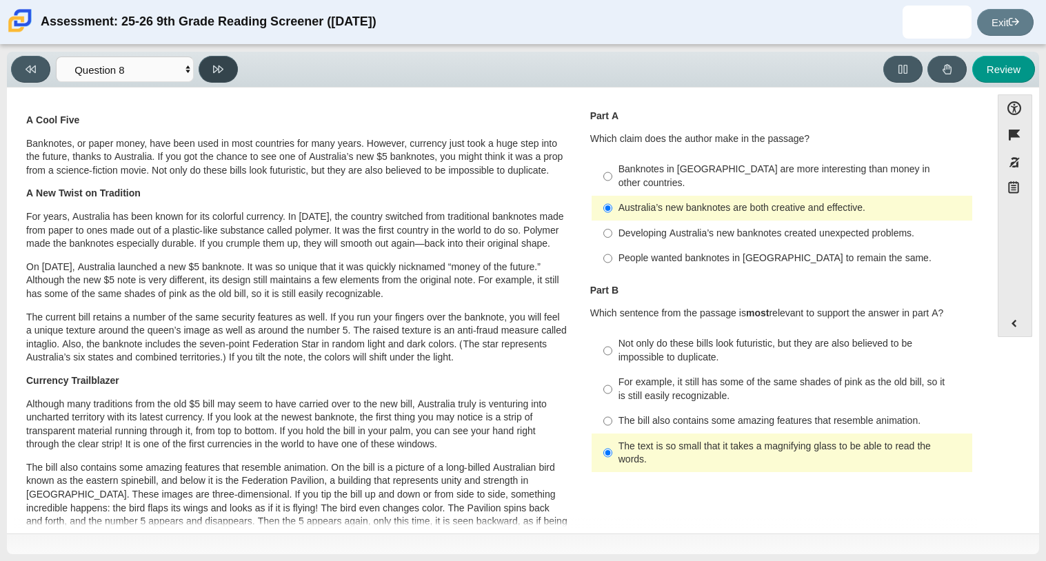
click at [232, 70] on button at bounding box center [218, 69] width 39 height 27
select select "89f058d6-b15c-4ef5-a4b3-fdaffb8868b6"
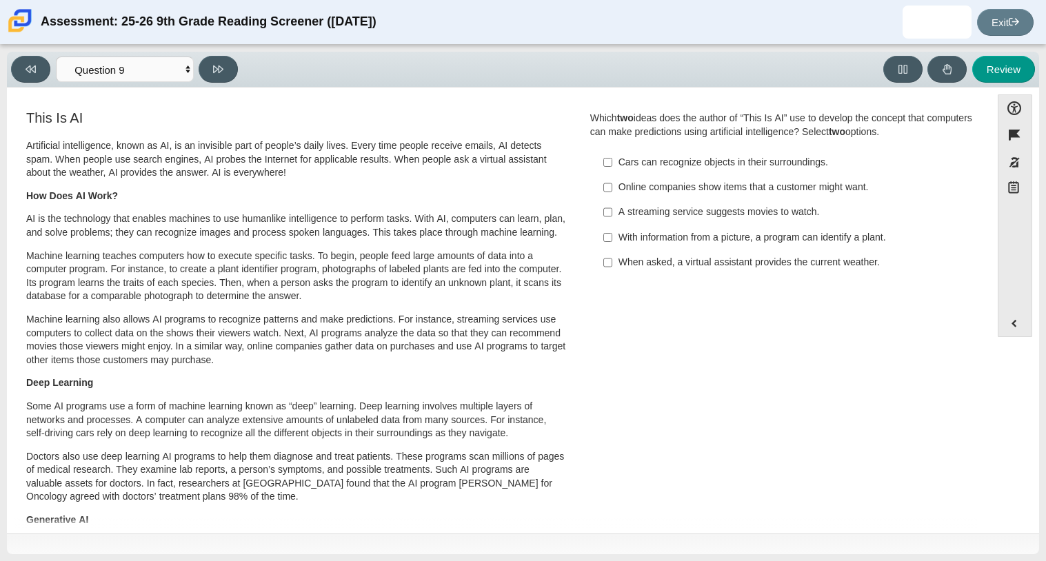
click at [753, 269] on div "When asked, a virtual assistant provides the current weather." at bounding box center [792, 263] width 348 height 14
click at [612, 269] on input "When asked, a virtual assistant provides the current weather. When asked, a vir…" at bounding box center [607, 262] width 9 height 25
checkbox input "true"
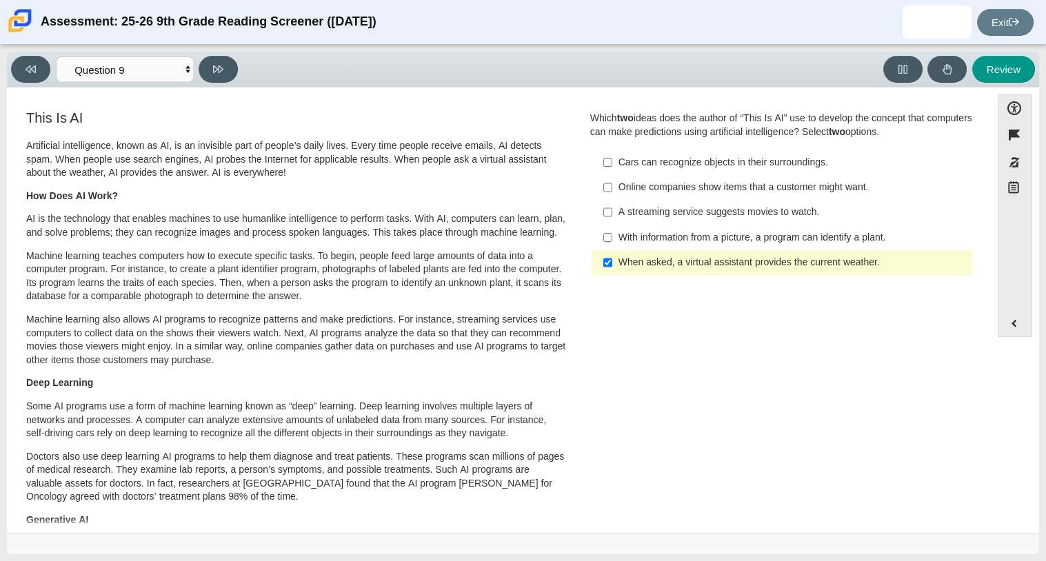
click at [728, 199] on label "Online companies show items that a customer might want. Online companies show i…" at bounding box center [783, 187] width 378 height 25
click at [612, 199] on input "Online companies show items that a customer might want. Online companies show i…" at bounding box center [607, 187] width 9 height 25
checkbox input "true"
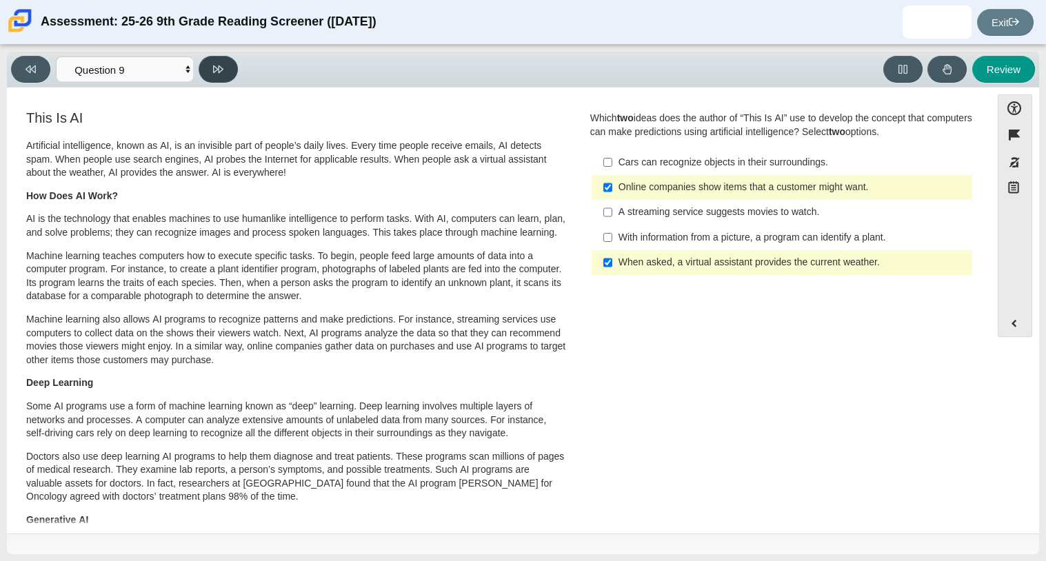
click at [230, 77] on button at bounding box center [218, 69] width 39 height 27
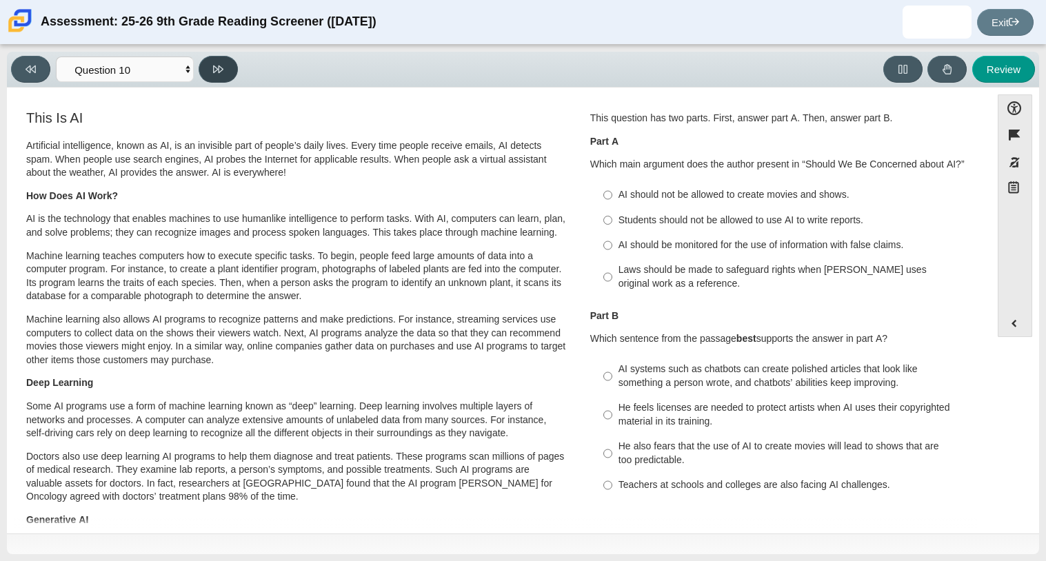
click at [230, 77] on button at bounding box center [218, 69] width 39 height 27
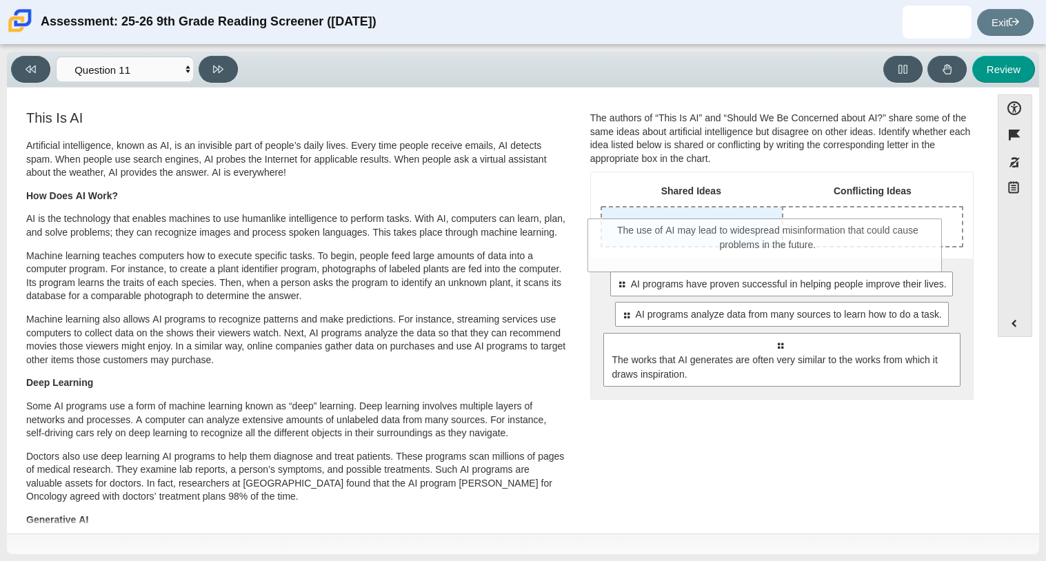
drag, startPoint x: 723, startPoint y: 350, endPoint x: 711, endPoint y: 235, distance: 115.7
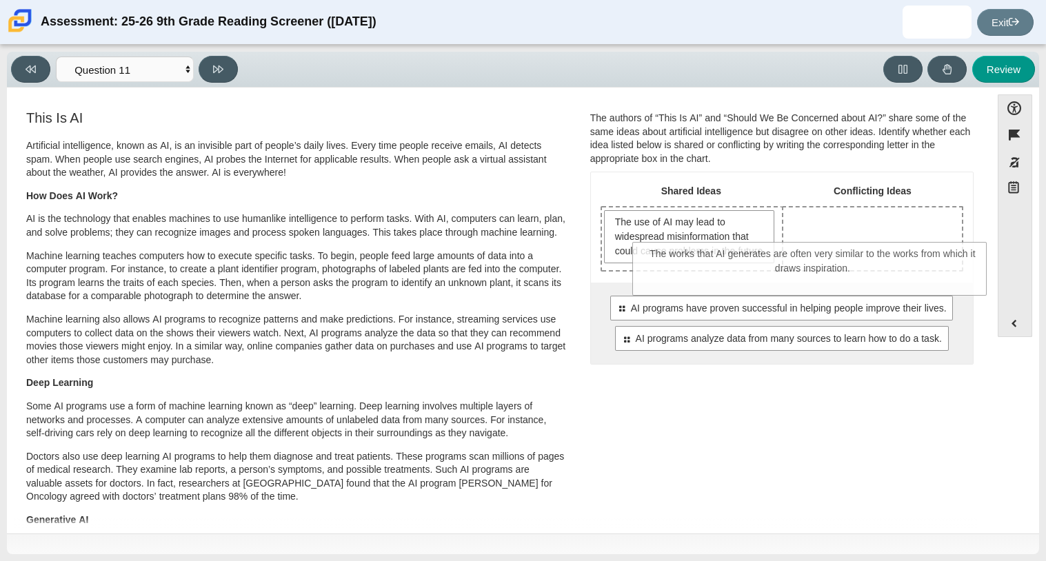
drag, startPoint x: 836, startPoint y: 418, endPoint x: 867, endPoint y: 279, distance: 142.7
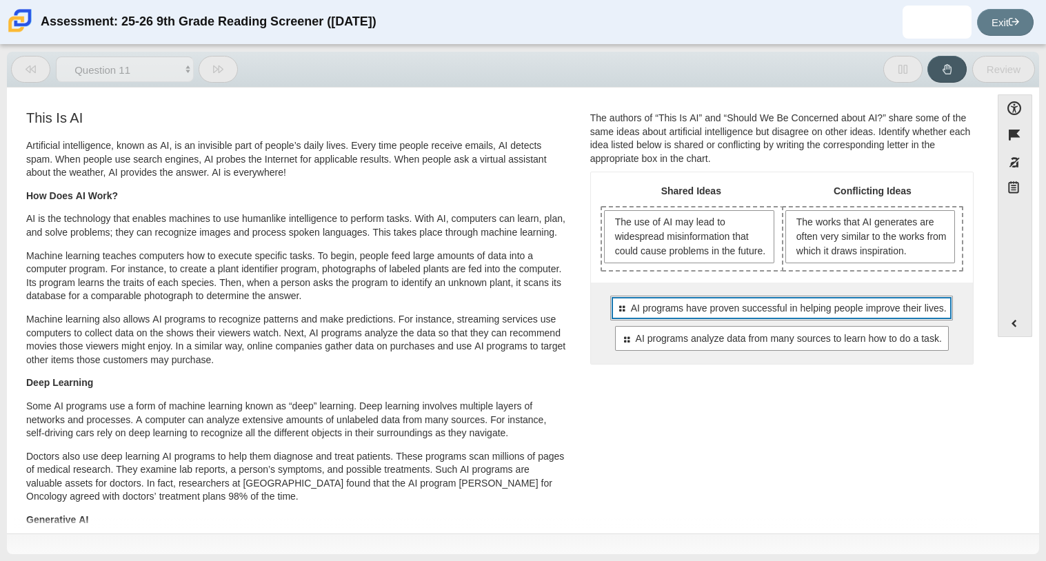
scroll to position [27, 0]
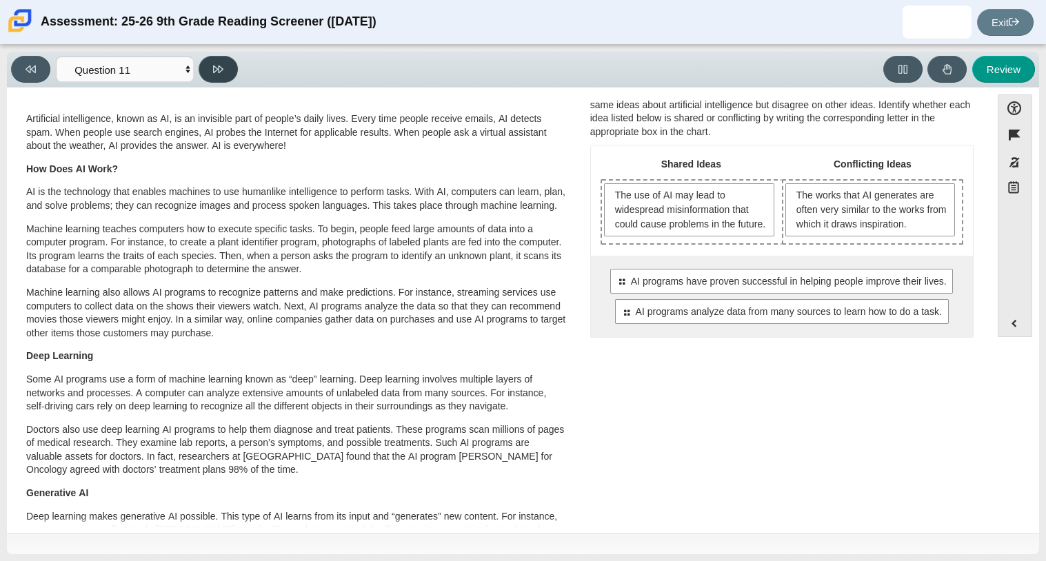
click at [216, 79] on button at bounding box center [218, 69] width 39 height 27
select select "c3effed4-44ce-4a19-bd96-1787f34e9b4c"
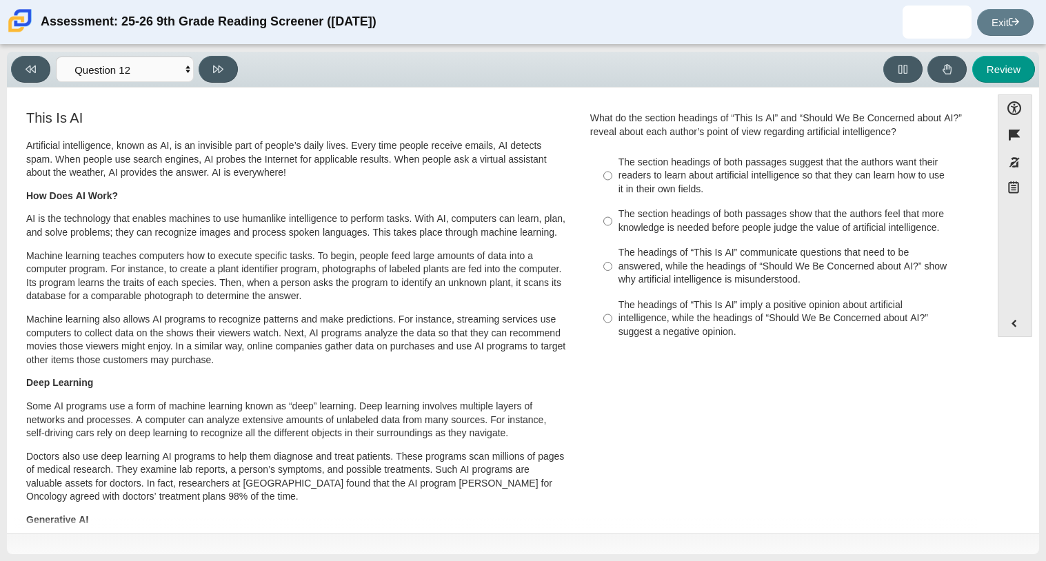
click at [651, 227] on div "The section headings of both passages show that the authors feel that more know…" at bounding box center [792, 220] width 348 height 27
click at [612, 227] on input "The section headings of both passages show that the authors feel that more know…" at bounding box center [607, 221] width 9 height 39
radio input "true"
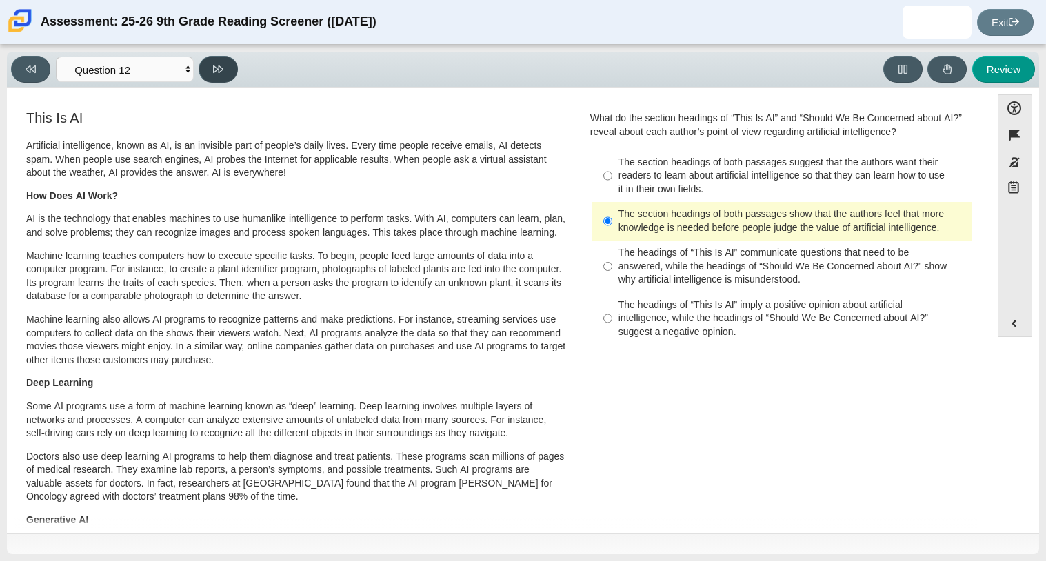
click at [218, 72] on icon at bounding box center [218, 69] width 10 height 10
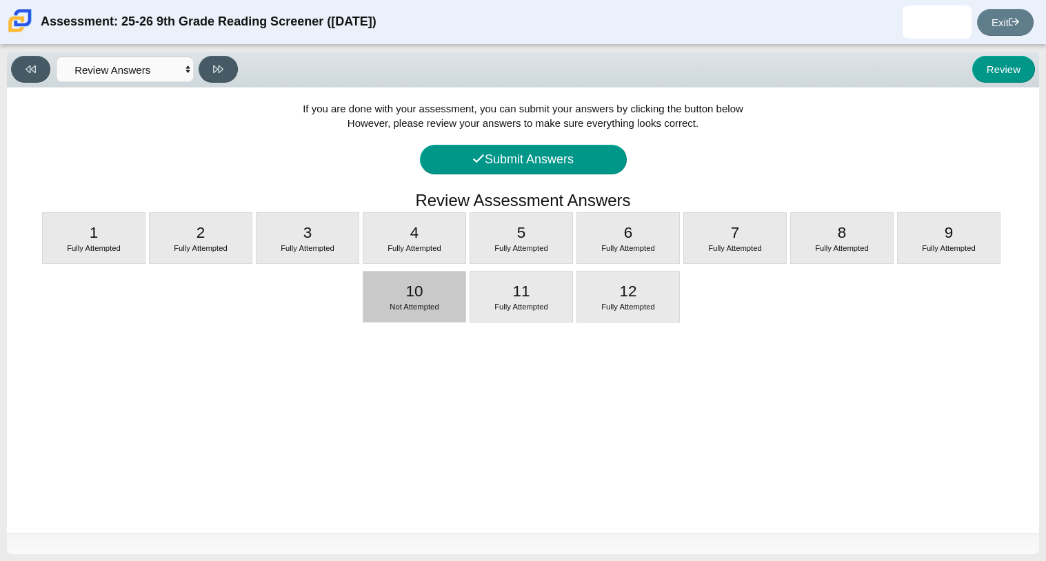
click at [415, 278] on div "10 Not Attempted" at bounding box center [414, 297] width 102 height 50
select select "cdf3c14e-a918-44d1-9b63-3db0fa81641e"
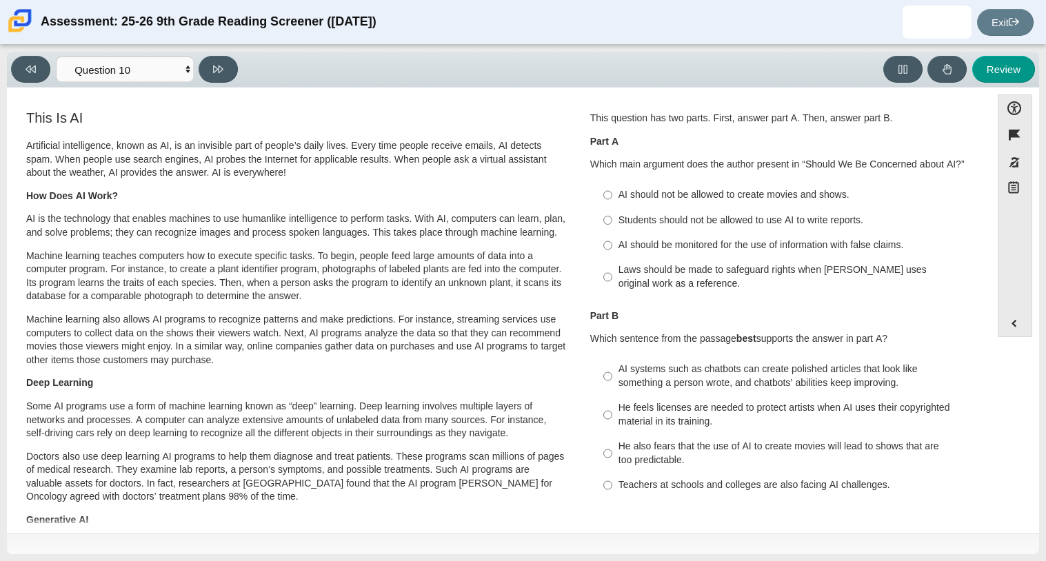
click at [763, 233] on label "AI should be monitored for the use of information with false claims. AI should …" at bounding box center [783, 245] width 378 height 25
click at [612, 233] on input "AI should be monitored for the use of information with false claims. AI should …" at bounding box center [607, 245] width 9 height 25
radio input "true"
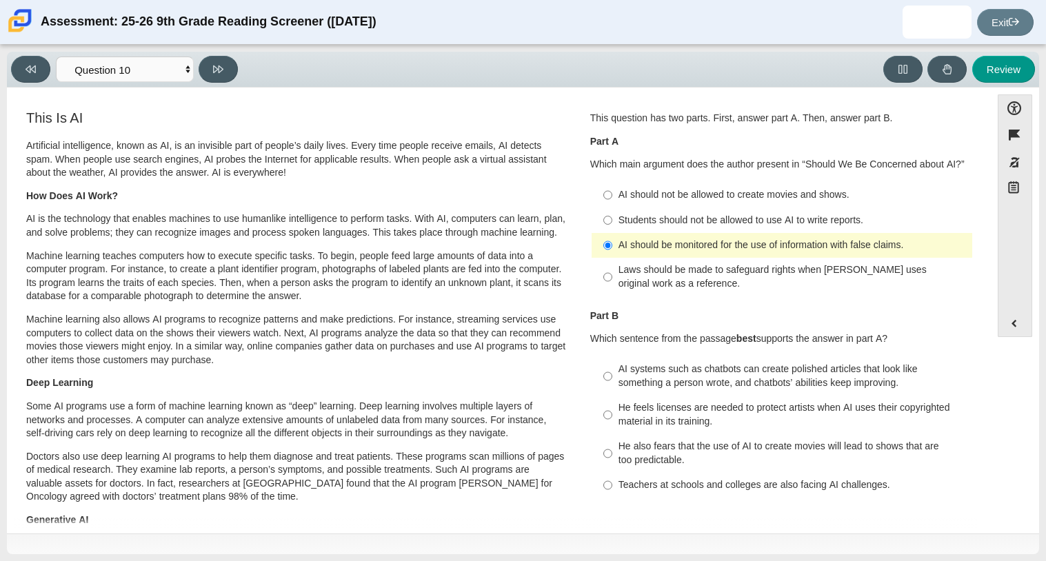
click at [727, 218] on div "Students should not be allowed to use AI to write reports." at bounding box center [792, 221] width 348 height 14
click at [612, 218] on input "Students should not be allowed to use AI to write reports. Students should not …" at bounding box center [607, 219] width 9 height 25
radio input "true"
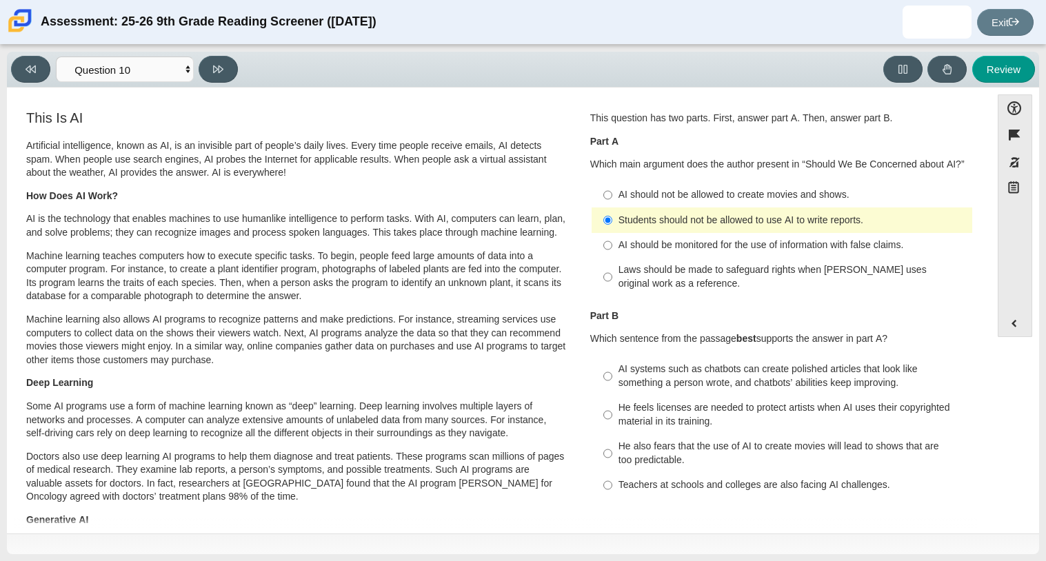
click at [702, 381] on div "AI systems such as chatbots can create polished articles that look like somethi…" at bounding box center [792, 376] width 348 height 27
click at [612, 381] on input "AI systems such as chatbots can create polished articles that look like somethi…" at bounding box center [607, 376] width 9 height 39
radio input "true"
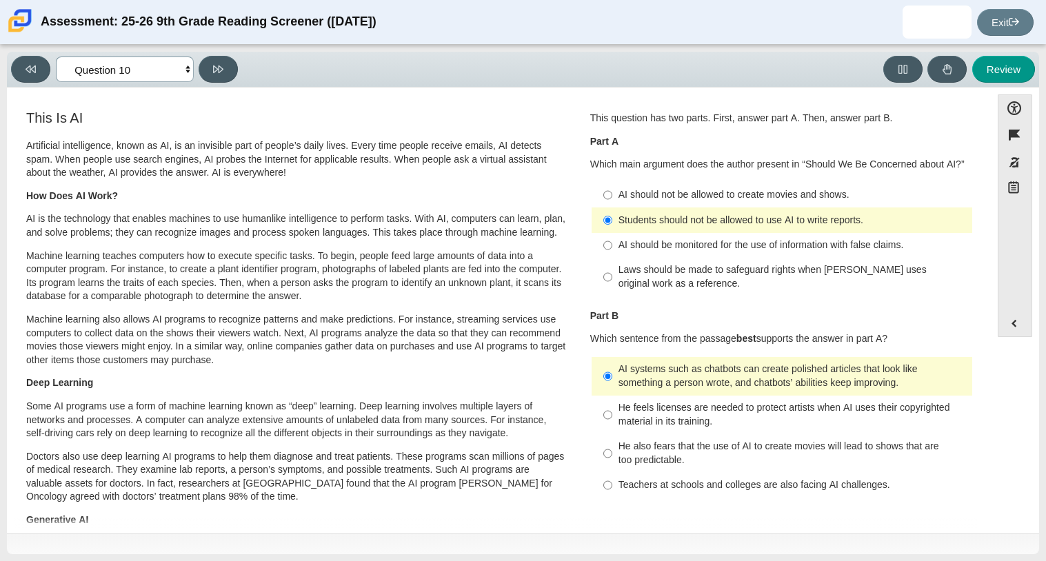
click at [110, 68] on select "Questions Question 1 Question 2 Question 3 Question 4 Question 5 Question 6 Que…" at bounding box center [125, 70] width 138 height 26
select select "review"
click at [56, 57] on select "Questions Question 1 Question 2 Question 3 Question 4 Question 5 Question 6 Que…" at bounding box center [125, 70] width 138 height 26
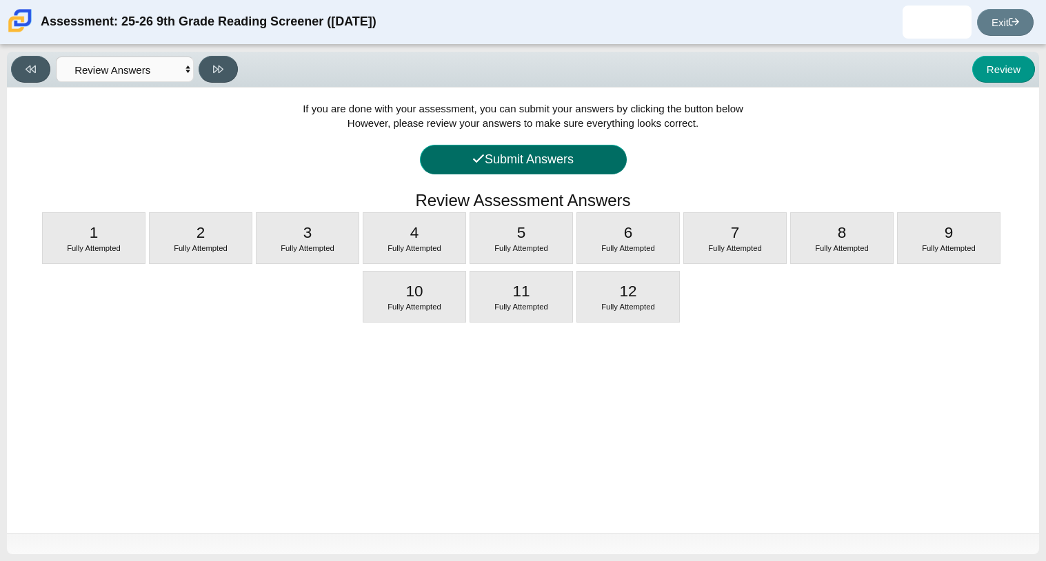
click at [587, 161] on button "Submit Answers" at bounding box center [523, 160] width 207 height 30
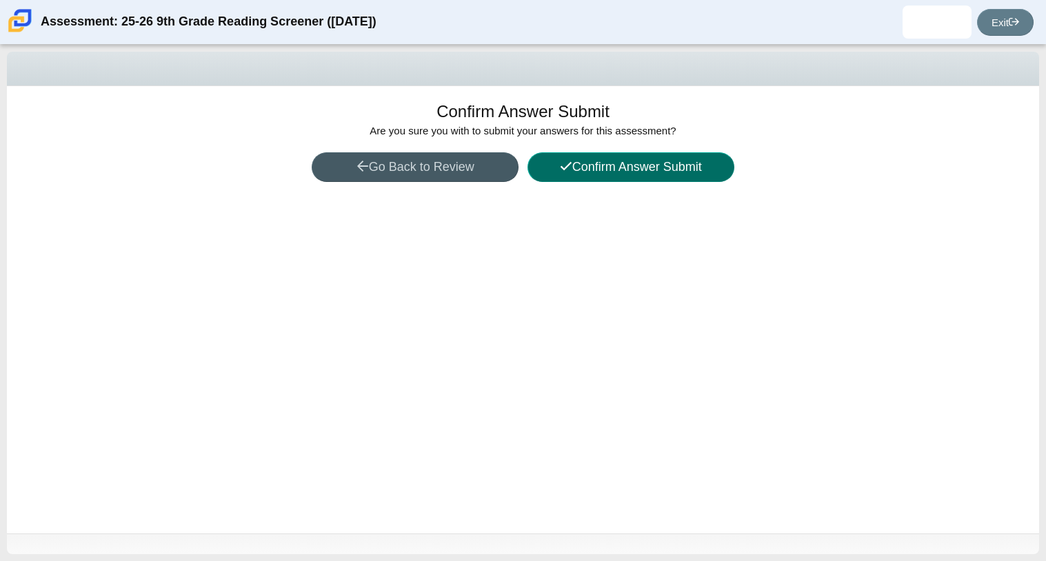
click at [587, 161] on button "Confirm Answer Submit" at bounding box center [630, 167] width 207 height 30
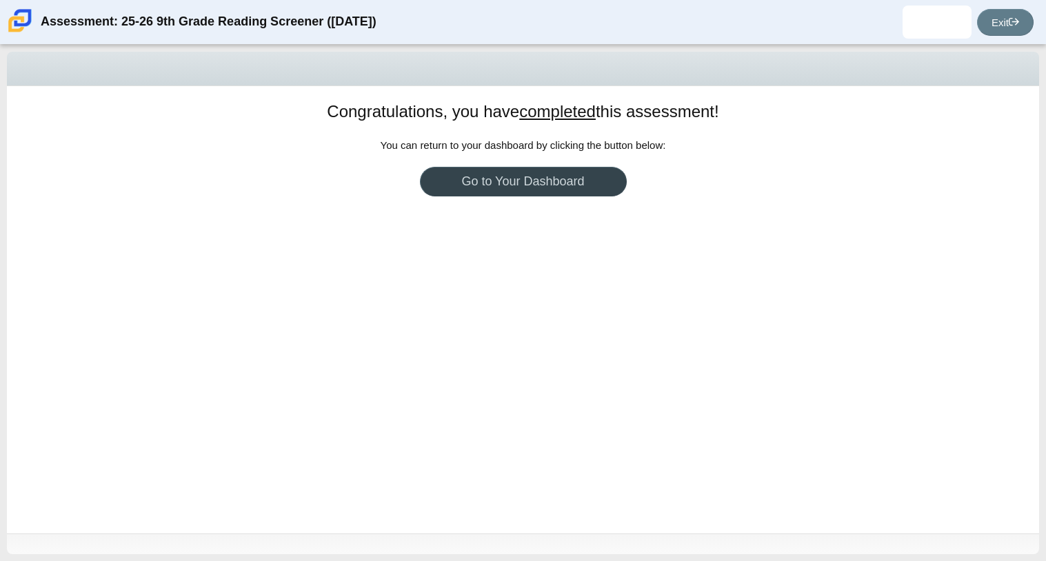
click at [545, 181] on link "Go to Your Dashboard" at bounding box center [523, 182] width 207 height 30
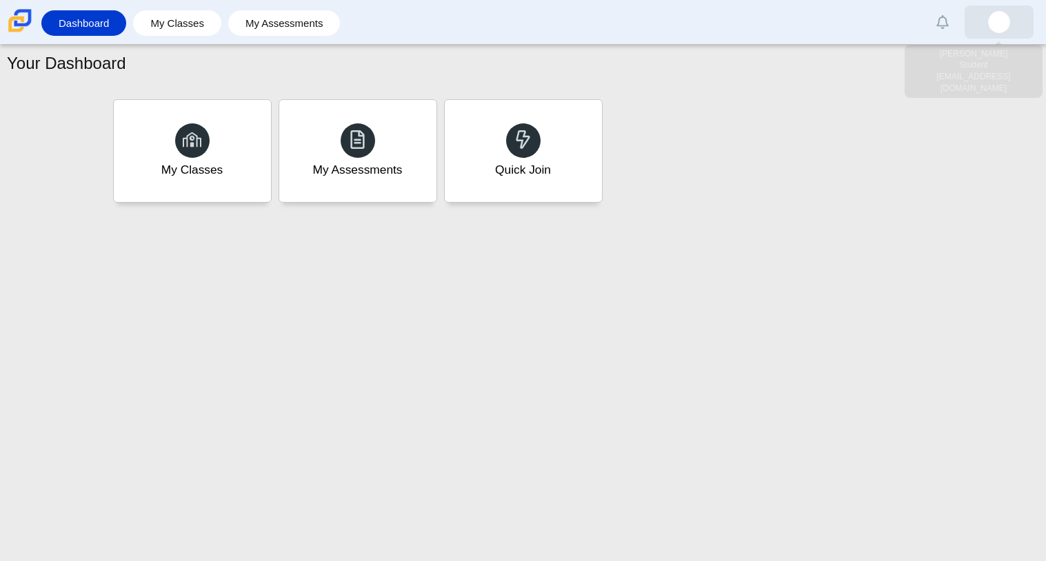
click at [1013, 28] on link at bounding box center [998, 22] width 69 height 33
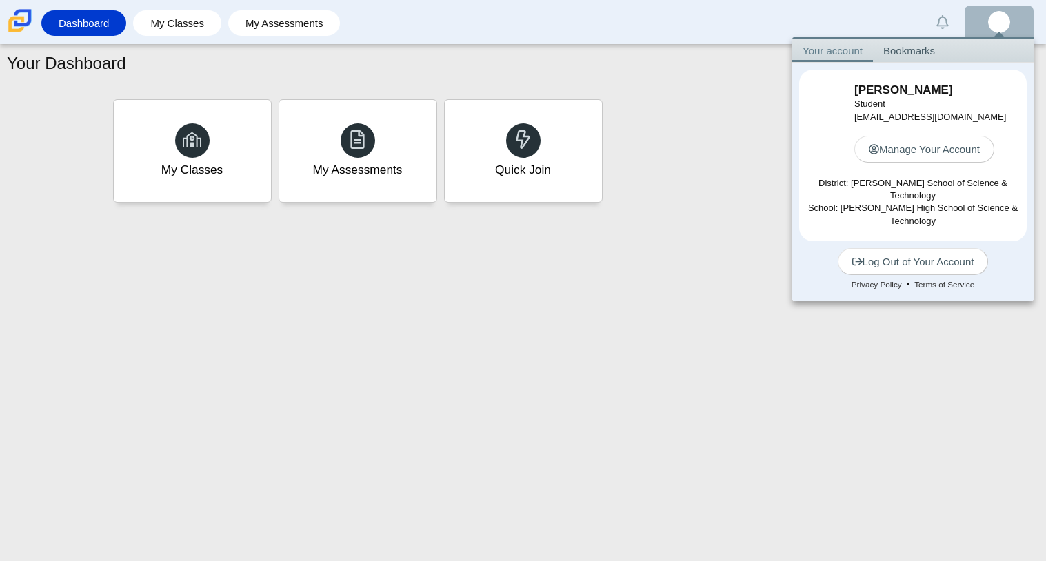
click at [766, 415] on div "Your Dashboard My Classes My Assessments Quick Join" at bounding box center [523, 303] width 1046 height 516
